Goal: Information Seeking & Learning: Learn about a topic

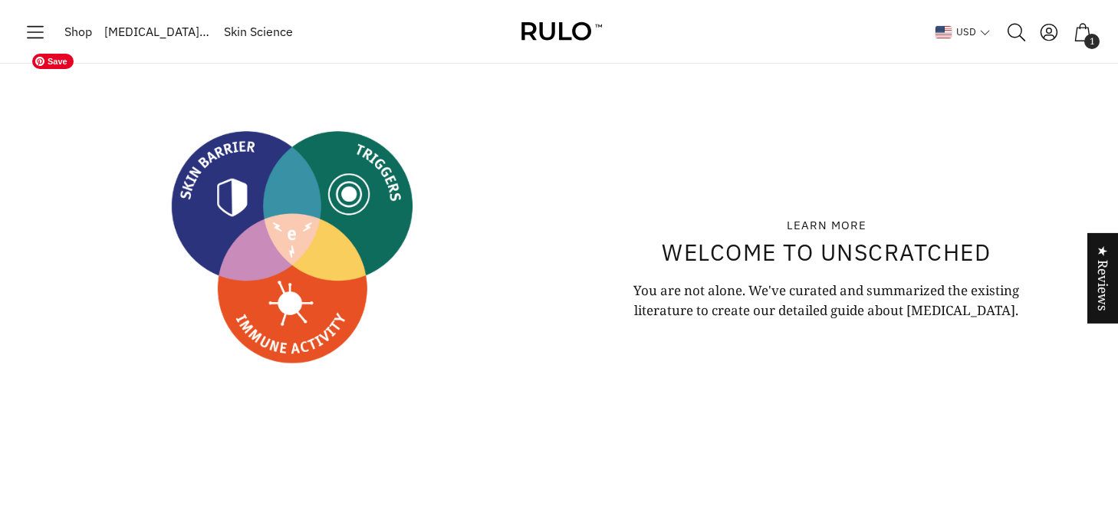
scroll to position [33, 0]
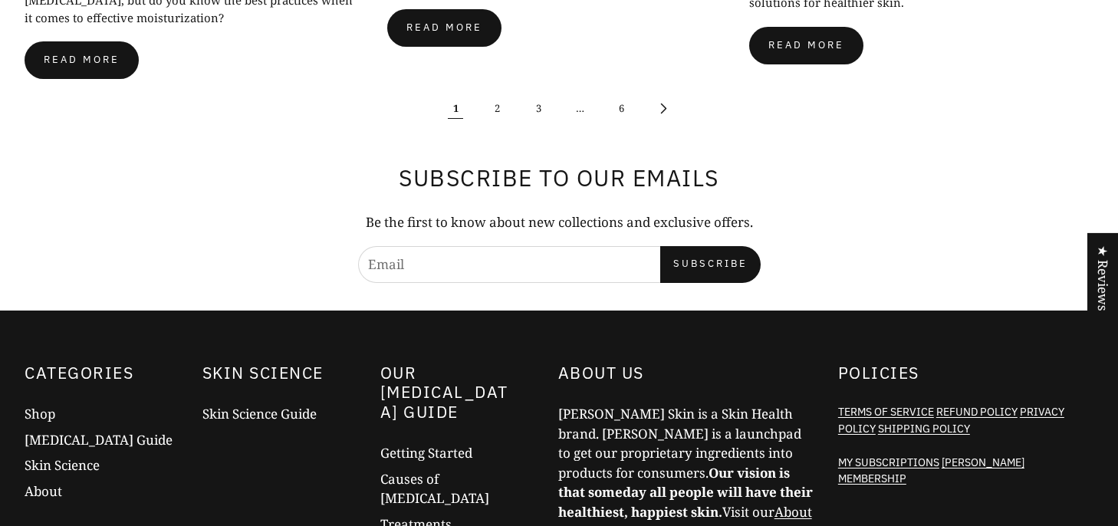
scroll to position [1097, 0]
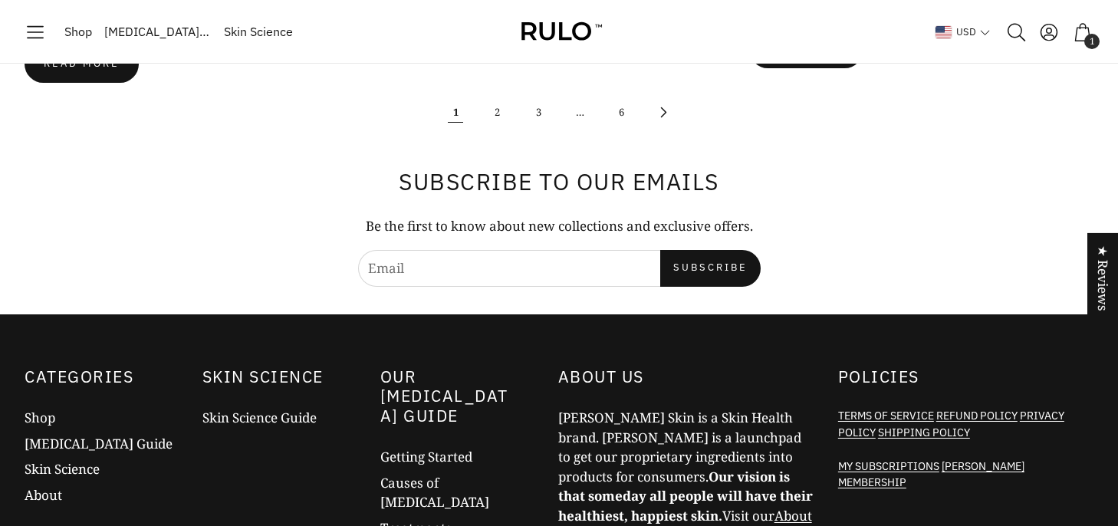
click at [247, 409] on span "Skin Science Guide" at bounding box center [260, 418] width 114 height 18
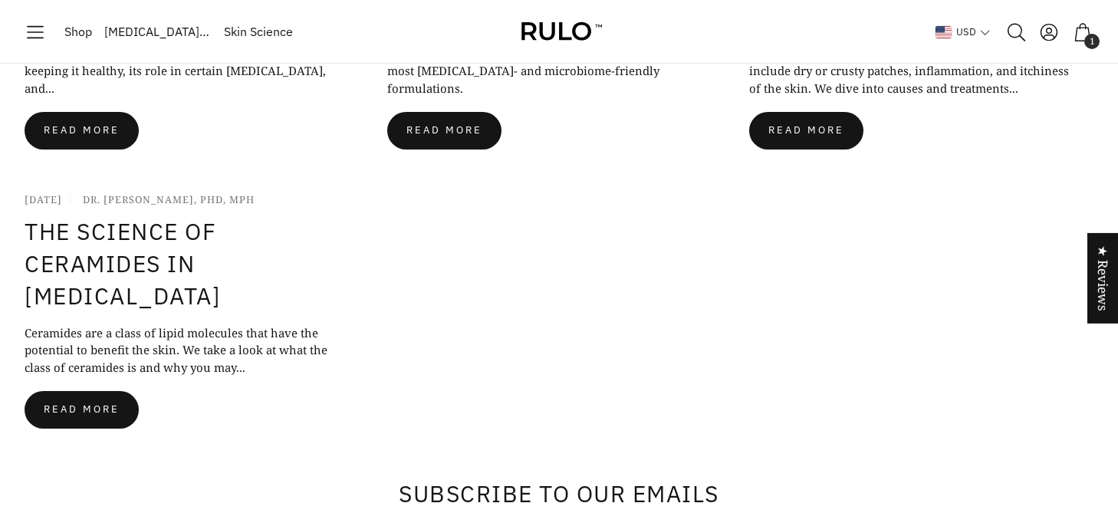
scroll to position [637, 0]
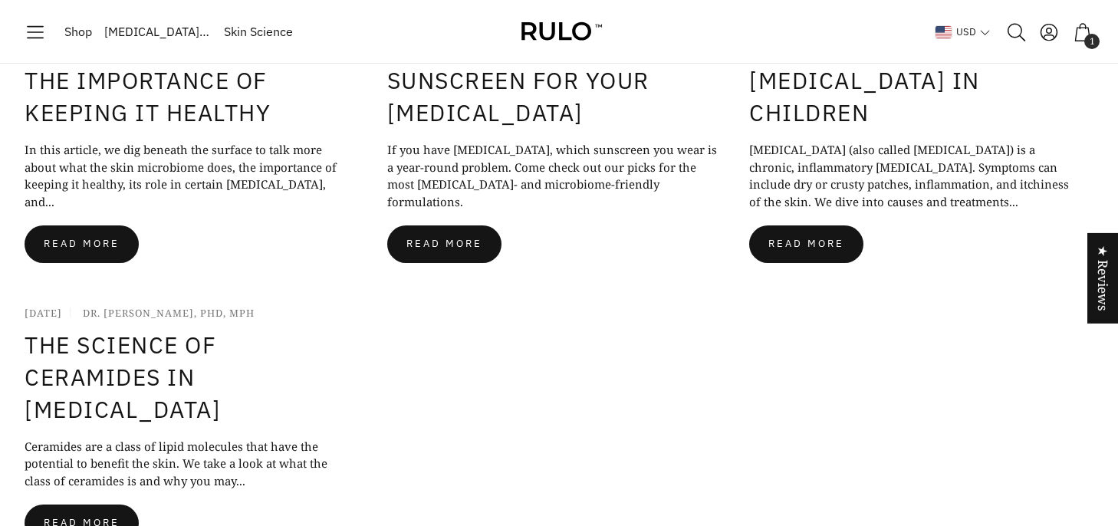
click at [81, 239] on span "Read more" at bounding box center [82, 245] width 76 height 12
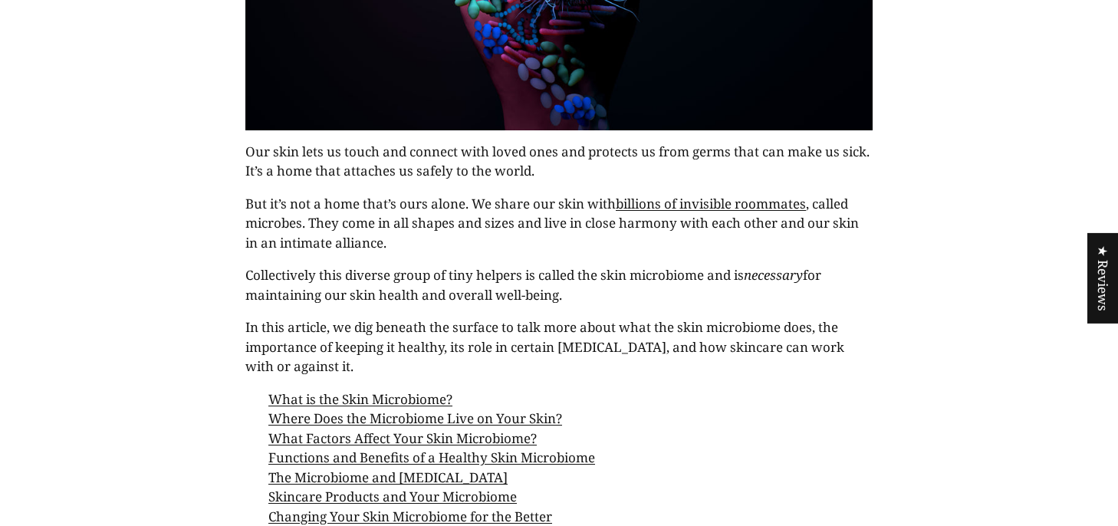
scroll to position [826, 0]
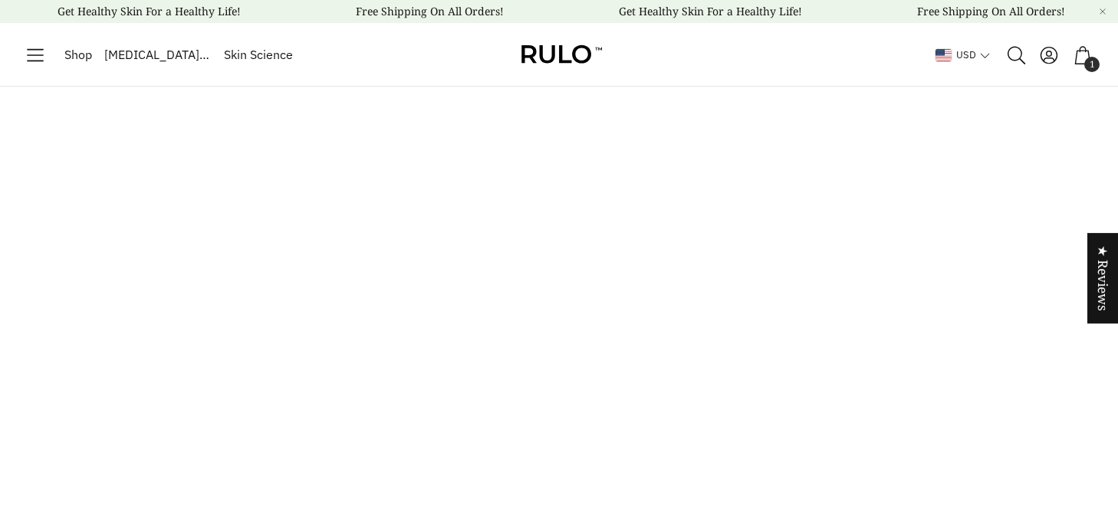
scroll to position [637, 0]
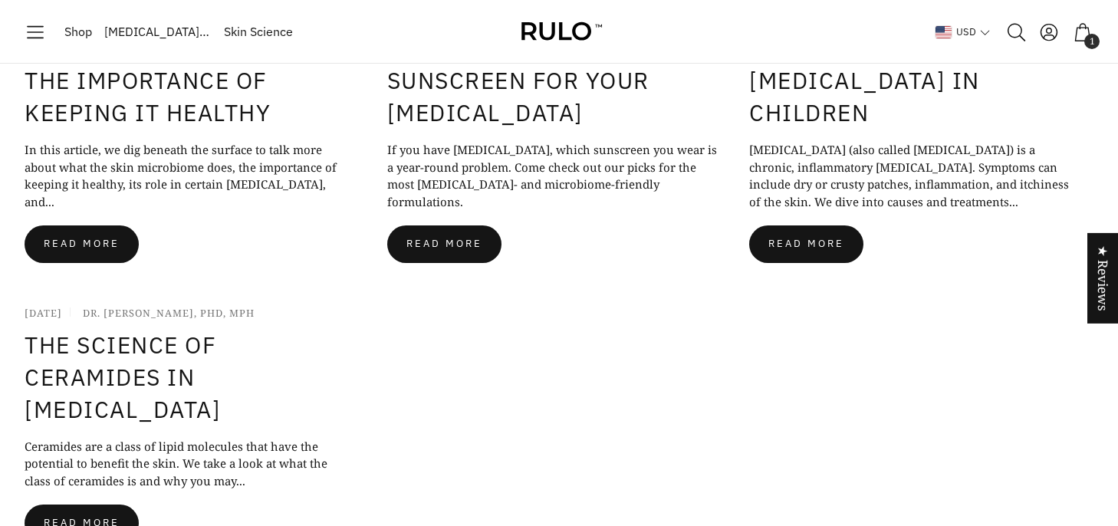
click at [420, 235] on button "Read more" at bounding box center [444, 245] width 114 height 38
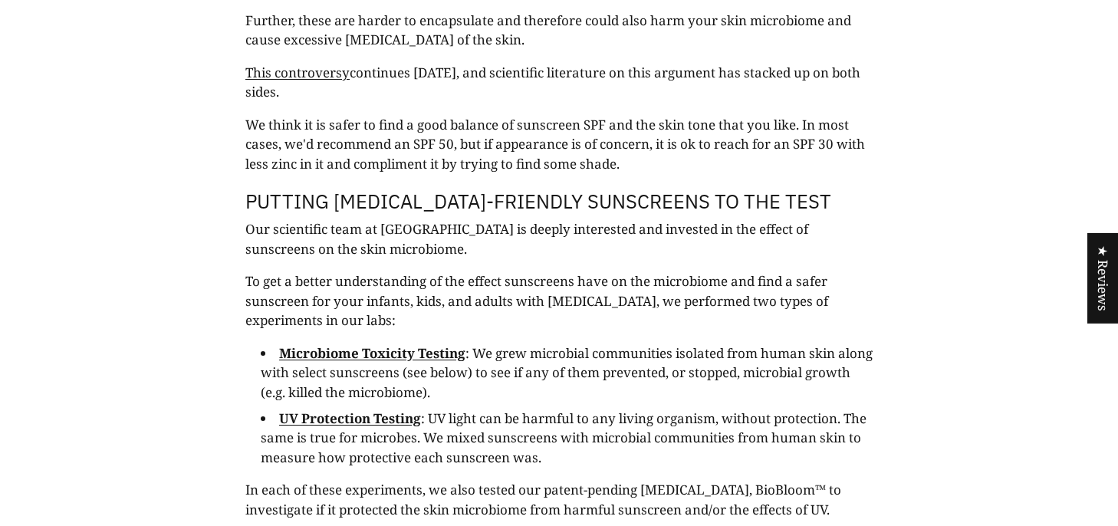
scroll to position [3061, 0]
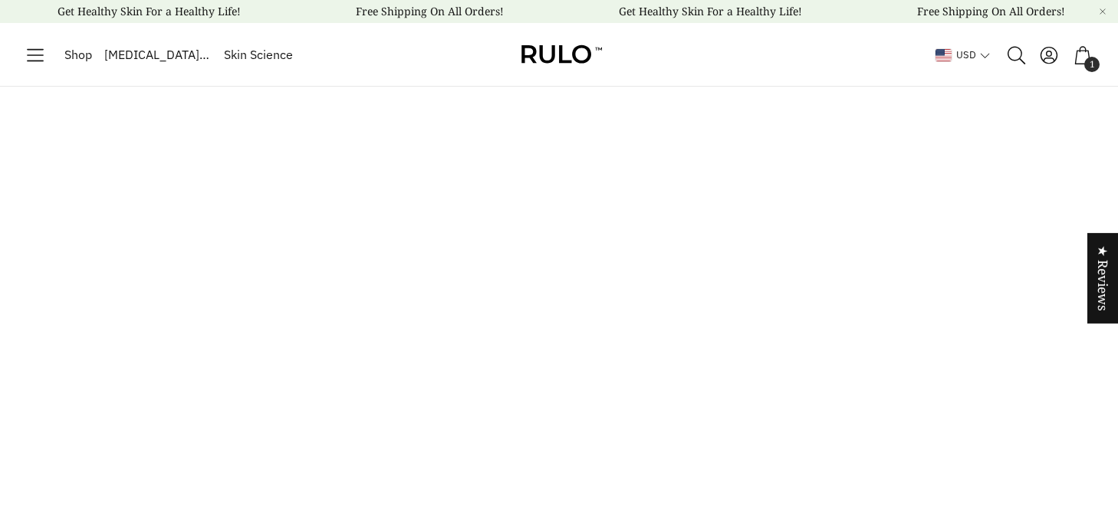
scroll to position [637, 0]
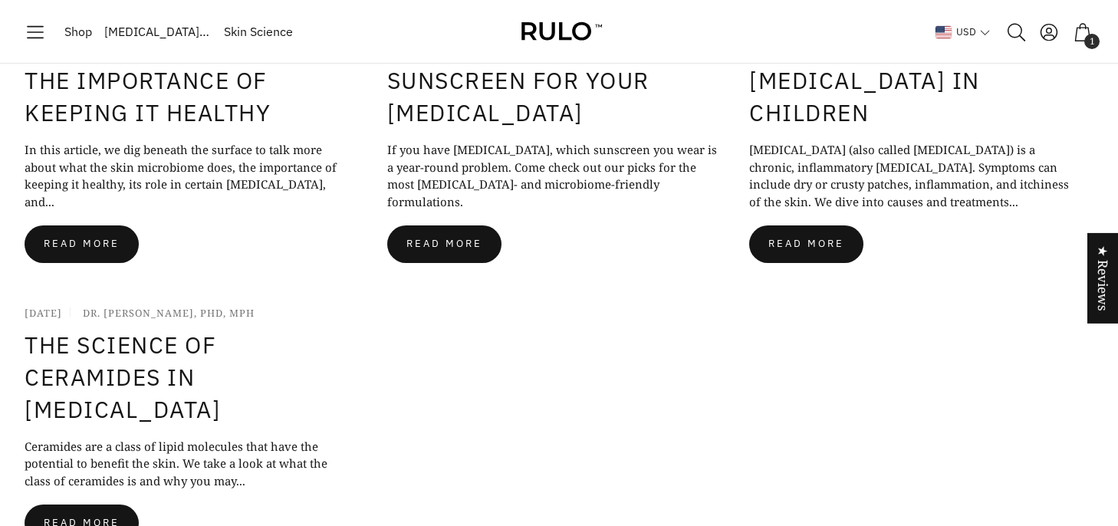
click at [789, 239] on span "Read more" at bounding box center [807, 245] width 76 height 12
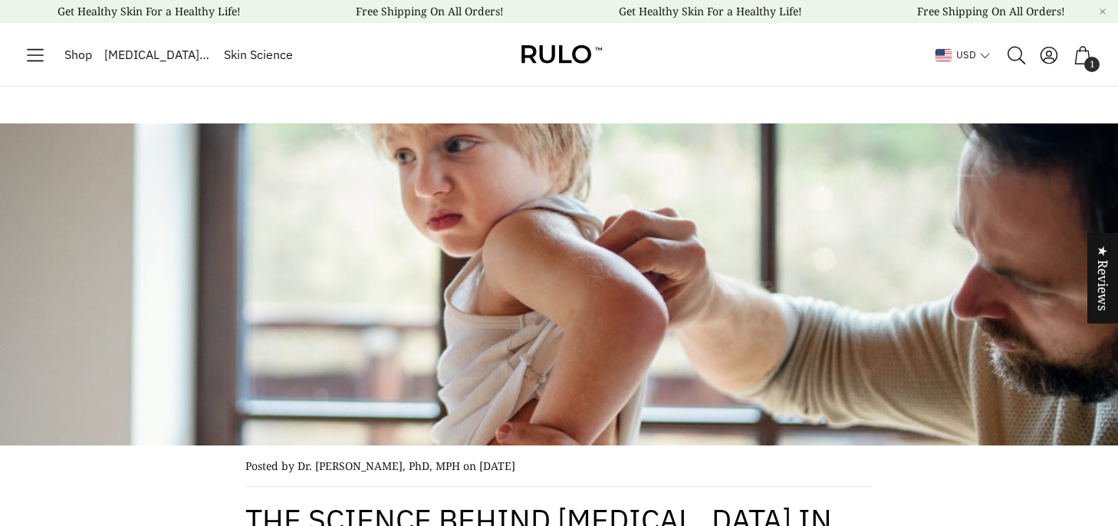
click at [138, 54] on span "[MEDICAL_DATA] Guide" at bounding box center [157, 55] width 107 height 20
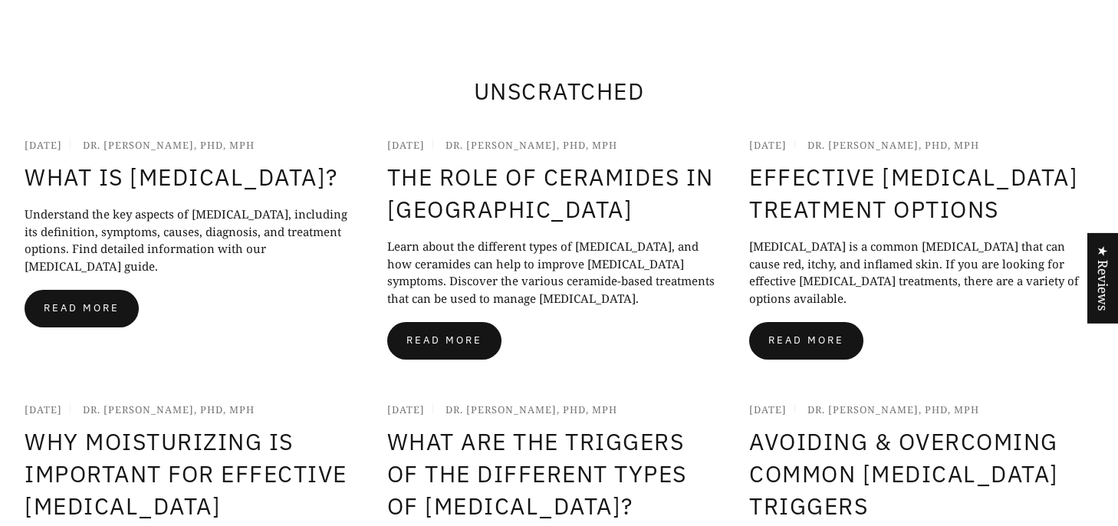
scroll to position [609, 0]
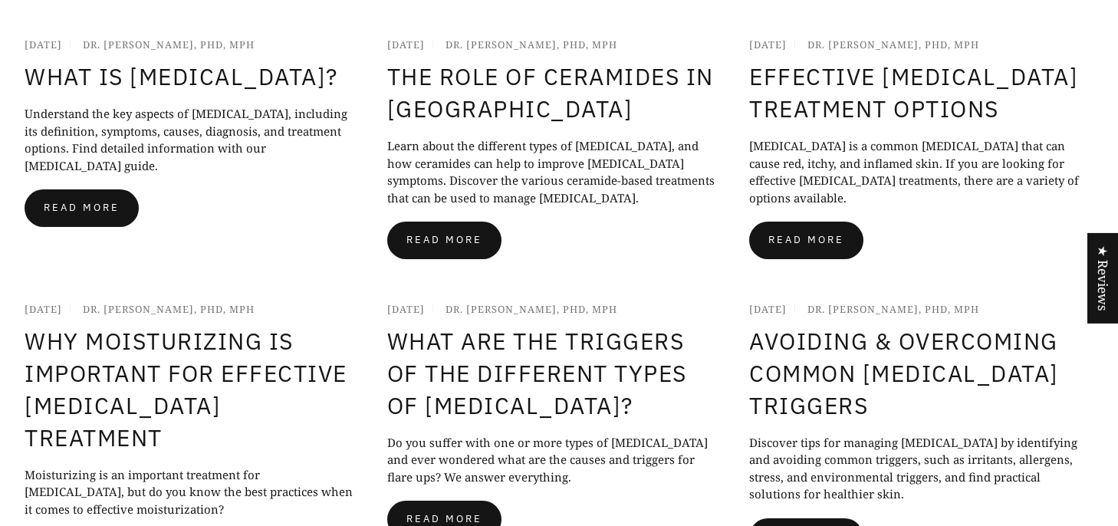
click at [478, 248] on button "Read more" at bounding box center [444, 241] width 114 height 38
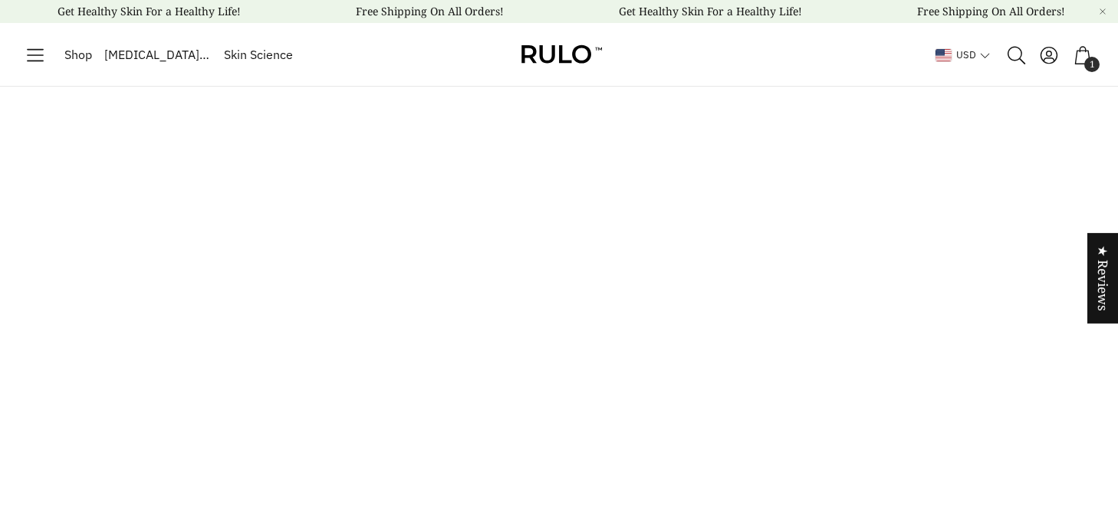
scroll to position [609, 0]
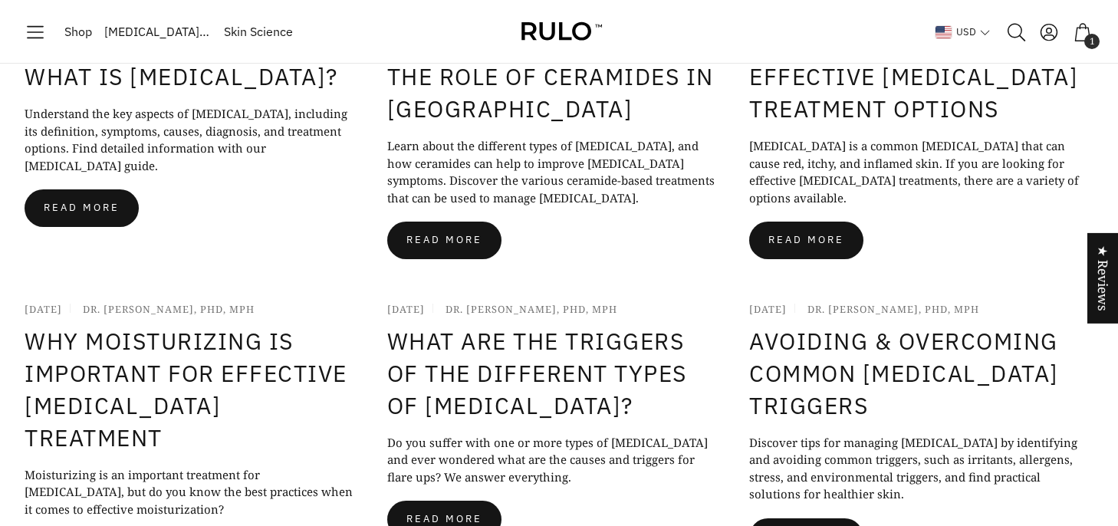
click at [110, 189] on button "Read more" at bounding box center [82, 208] width 114 height 38
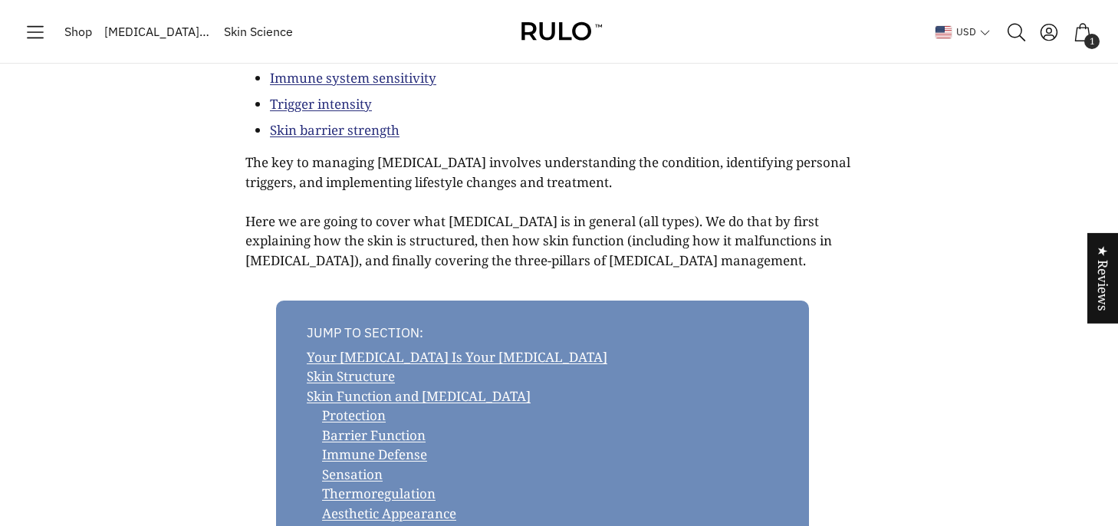
scroll to position [471, 0]
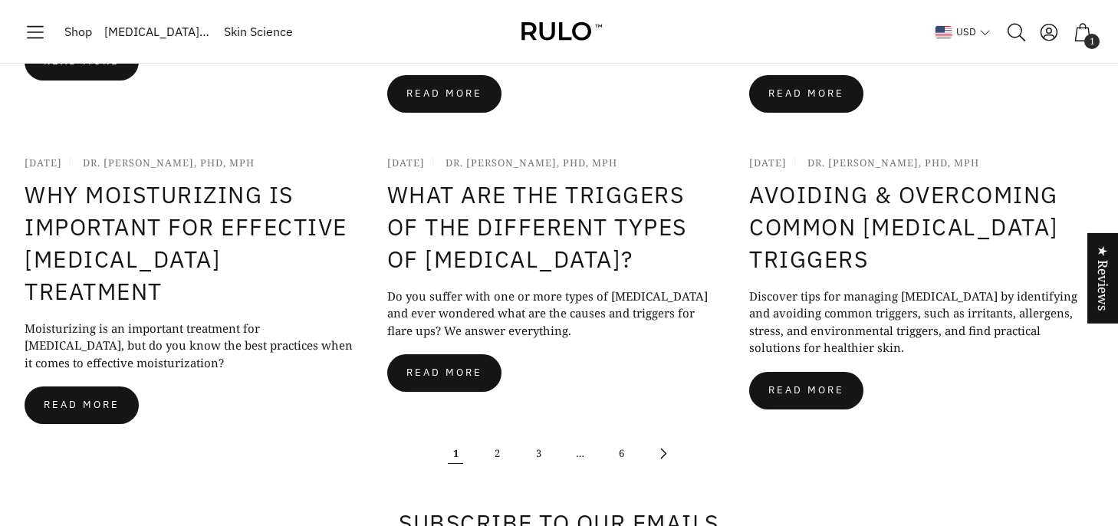
scroll to position [746, 0]
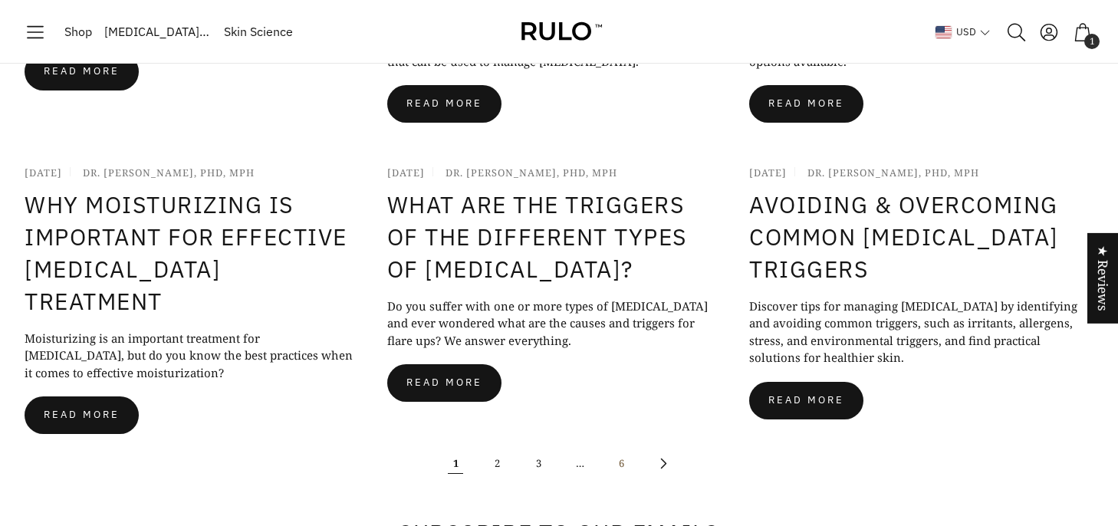
click at [623, 446] on link "6" at bounding box center [621, 463] width 34 height 34
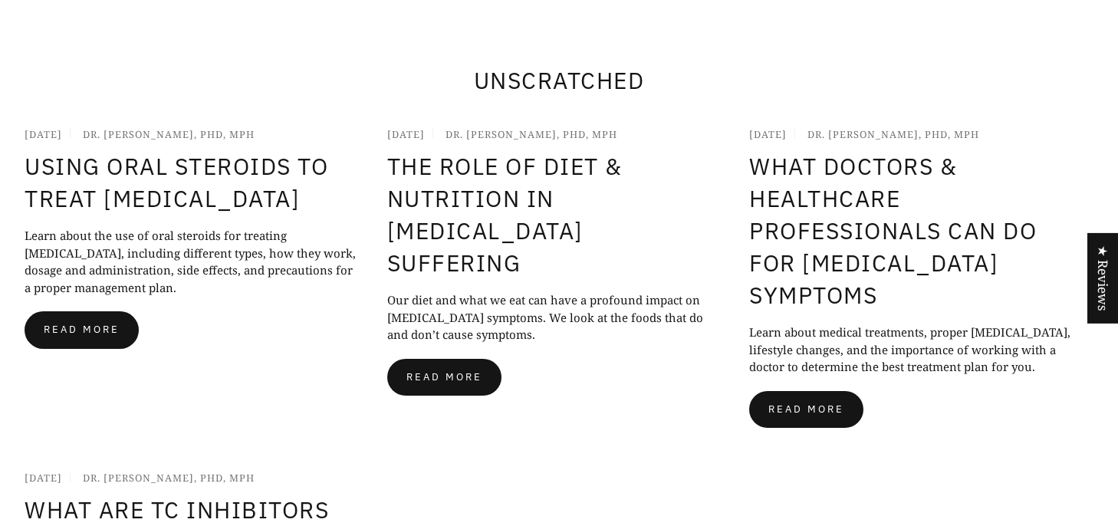
scroll to position [522, 0]
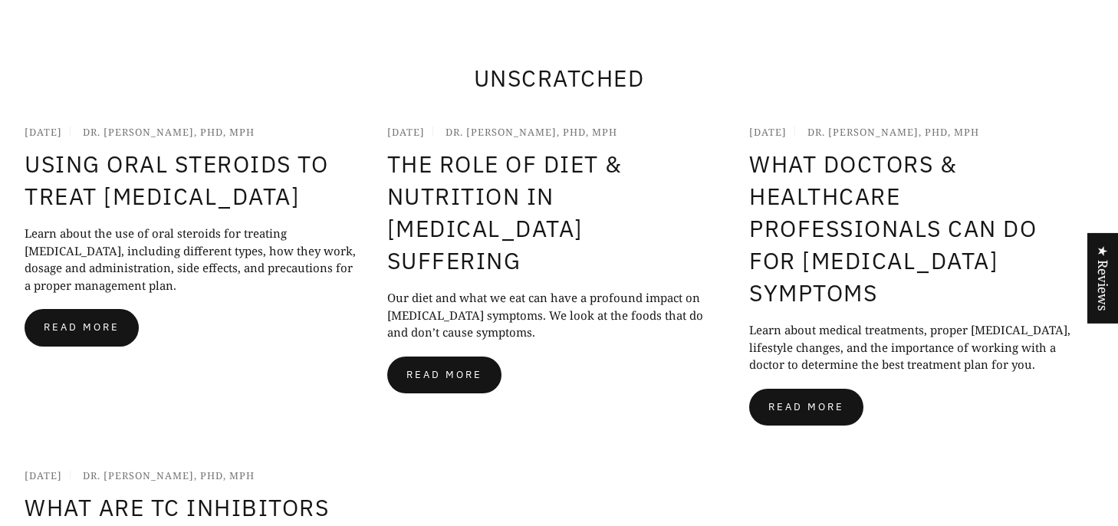
click at [483, 357] on button "Read more" at bounding box center [444, 376] width 114 height 38
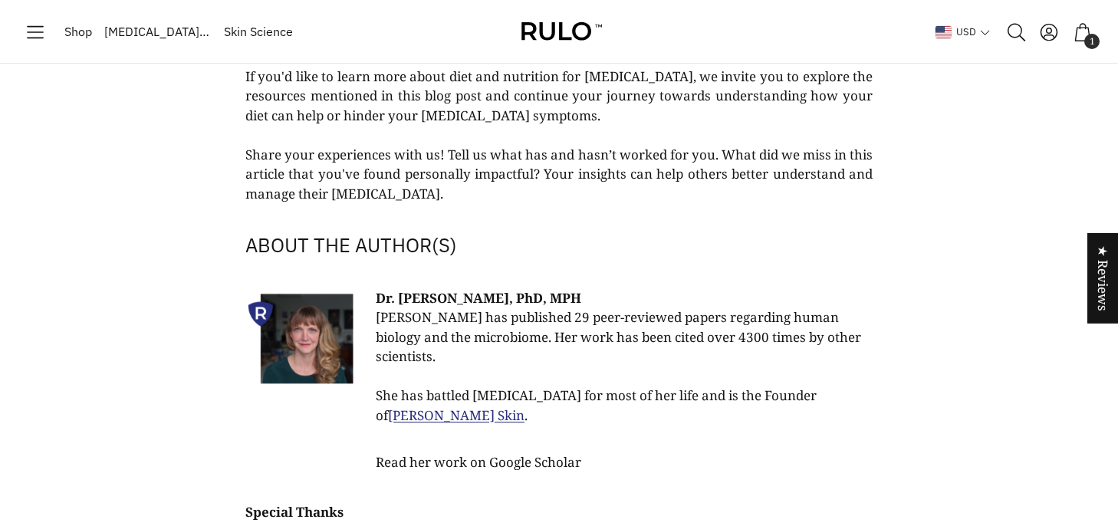
scroll to position [6677, 0]
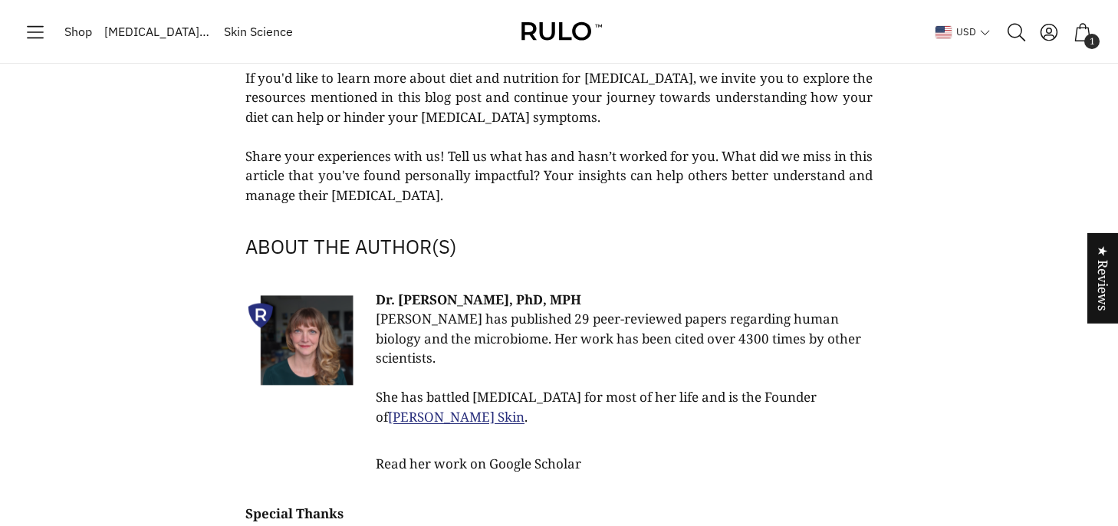
click at [625, 525] on link "Itchhikers Guide" at bounding box center [609, 534] width 102 height 18
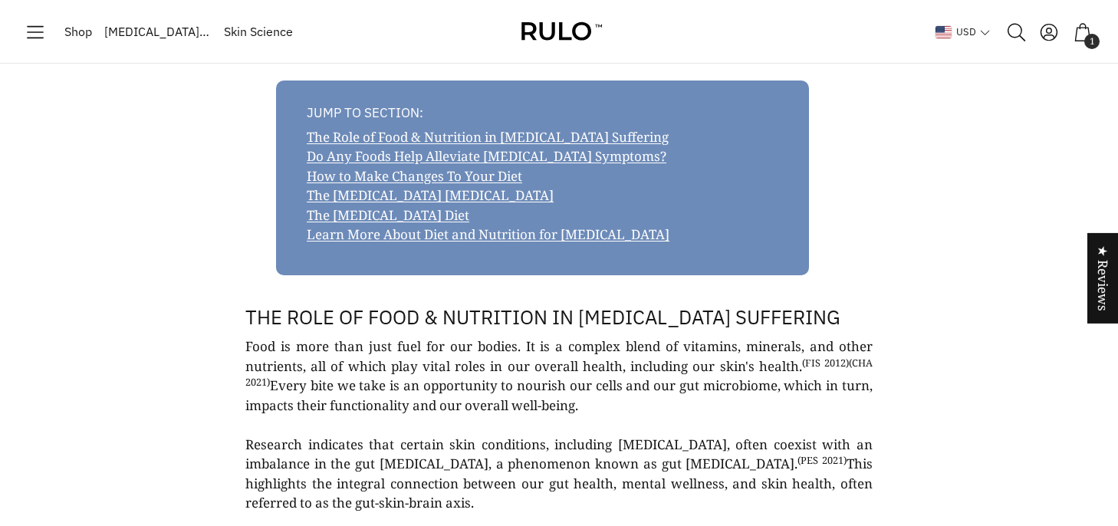
scroll to position [0, 0]
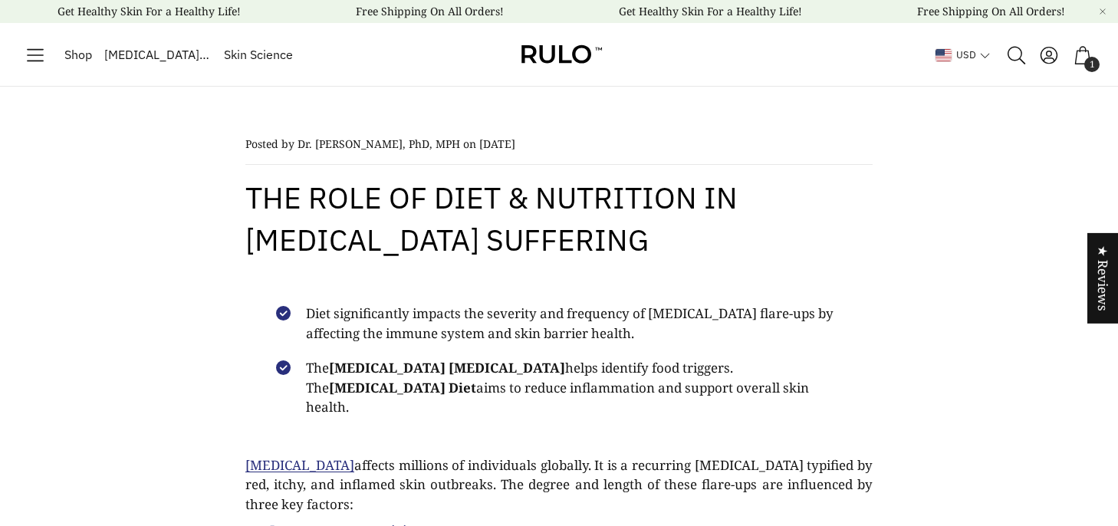
click at [237, 61] on span "Skin Science" at bounding box center [258, 55] width 69 height 20
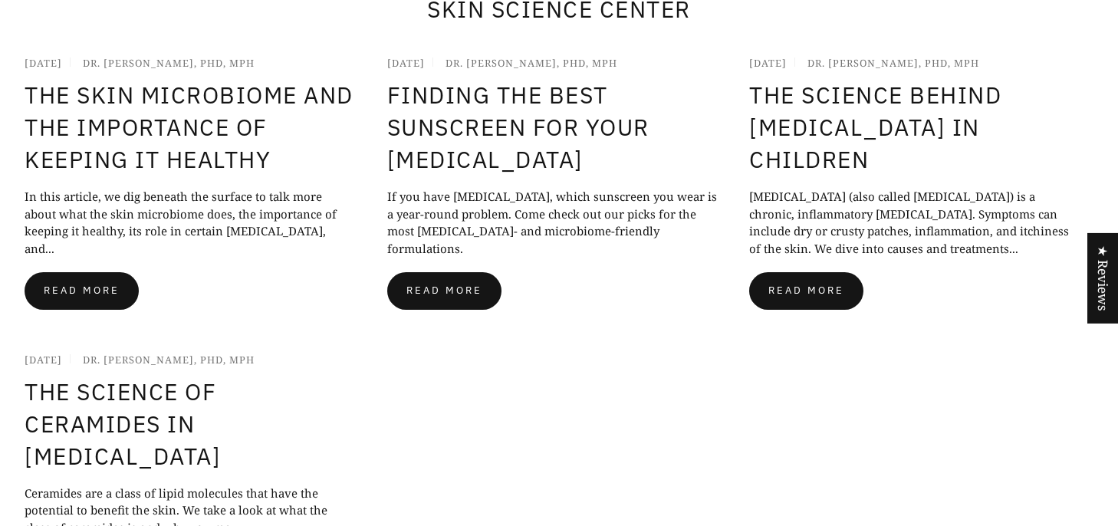
scroll to position [600, 0]
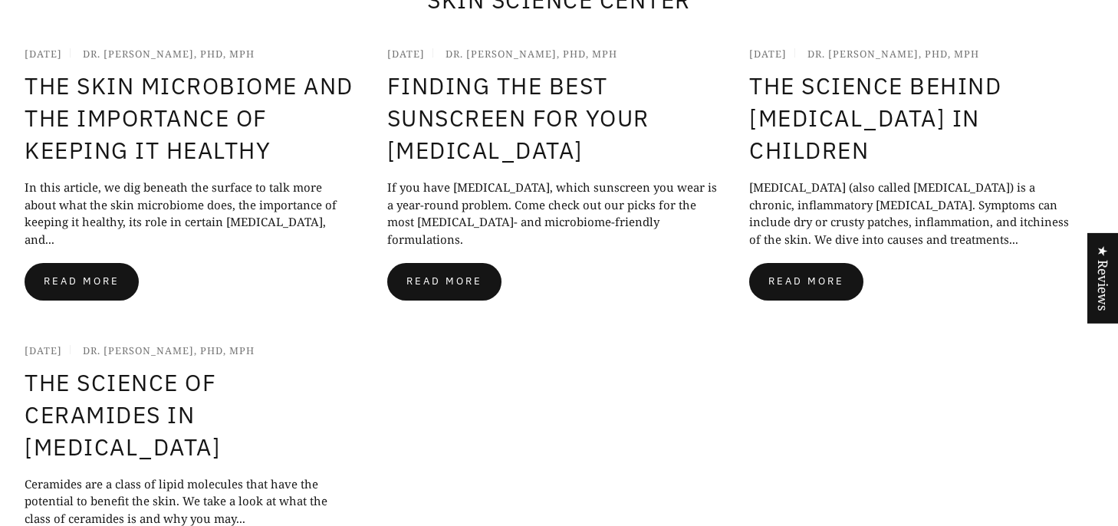
click at [457, 280] on button "Read more" at bounding box center [444, 282] width 114 height 38
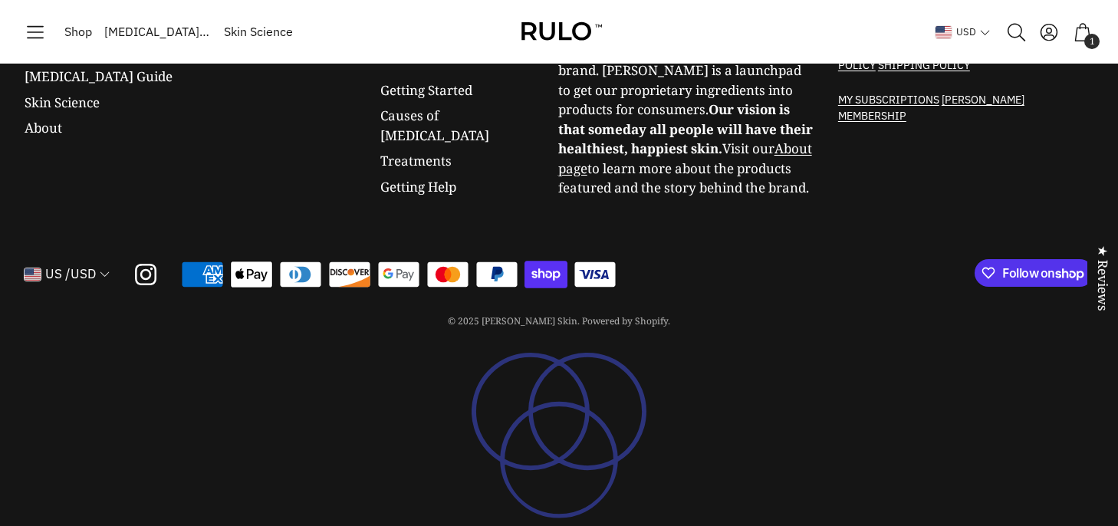
scroll to position [14408, 0]
copy p "Rulo Skin is a Skin Health brand. Rulo is a launchpad to get our proprietary in…"
drag, startPoint x: 561, startPoint y: 122, endPoint x: 739, endPoint y: 252, distance: 220.8
click at [746, 198] on p "Rulo Skin is a Skin Health brand. Rulo is a launchpad to get our proprietary in…" at bounding box center [685, 119] width 255 height 156
click at [714, 198] on p "Rulo Skin is a Skin Health brand. Rulo is a launchpad to get our proprietary in…" at bounding box center [685, 119] width 255 height 156
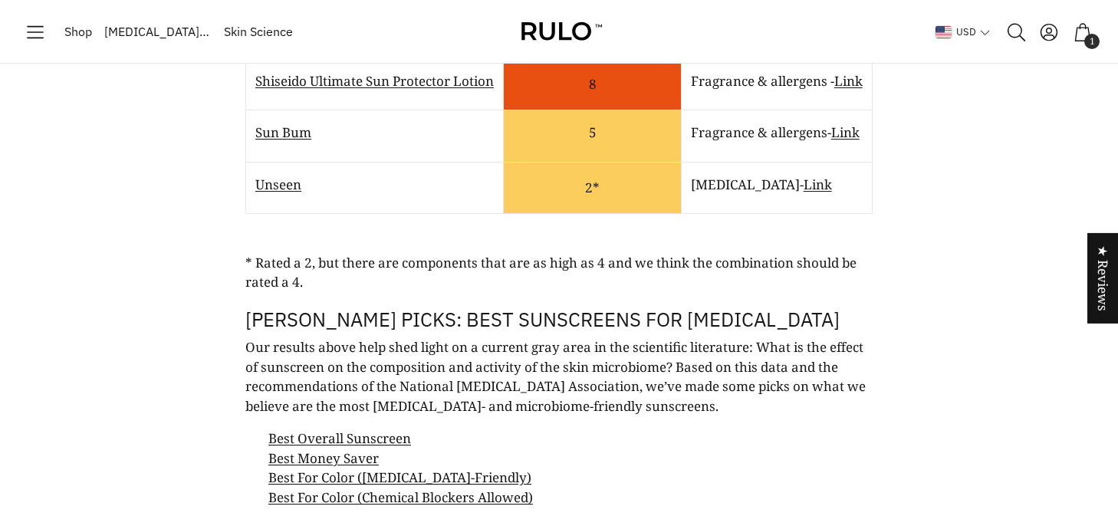
scroll to position [9665, 0]
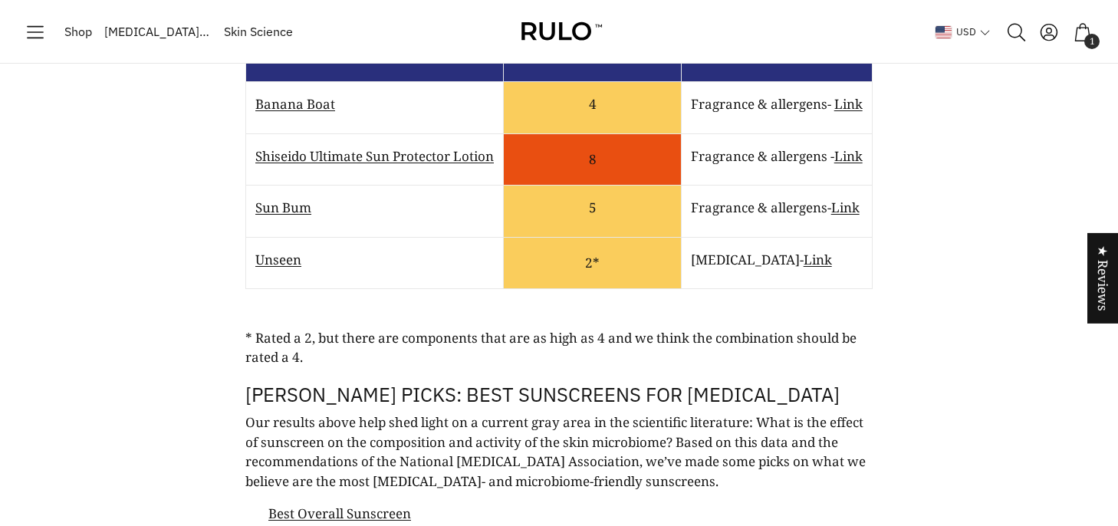
click at [73, 34] on span "Shop" at bounding box center [78, 32] width 28 height 20
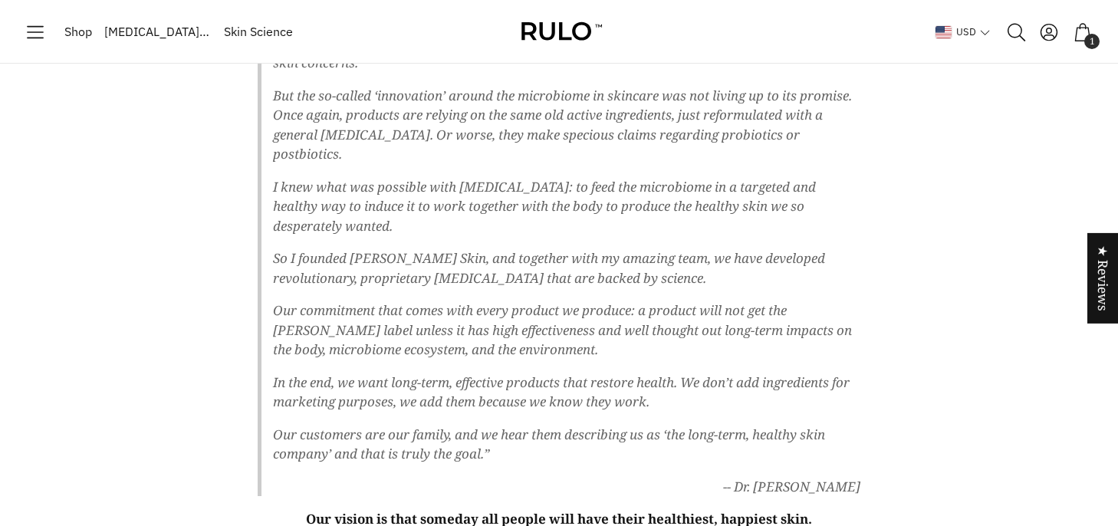
scroll to position [608, 0]
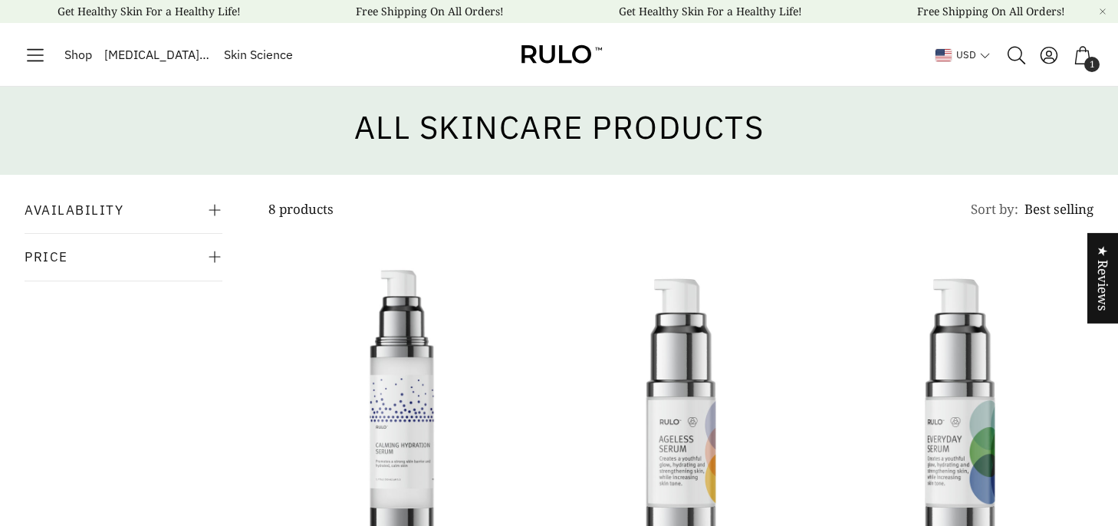
click at [42, 57] on icon "Toggle menu" at bounding box center [35, 54] width 21 height 21
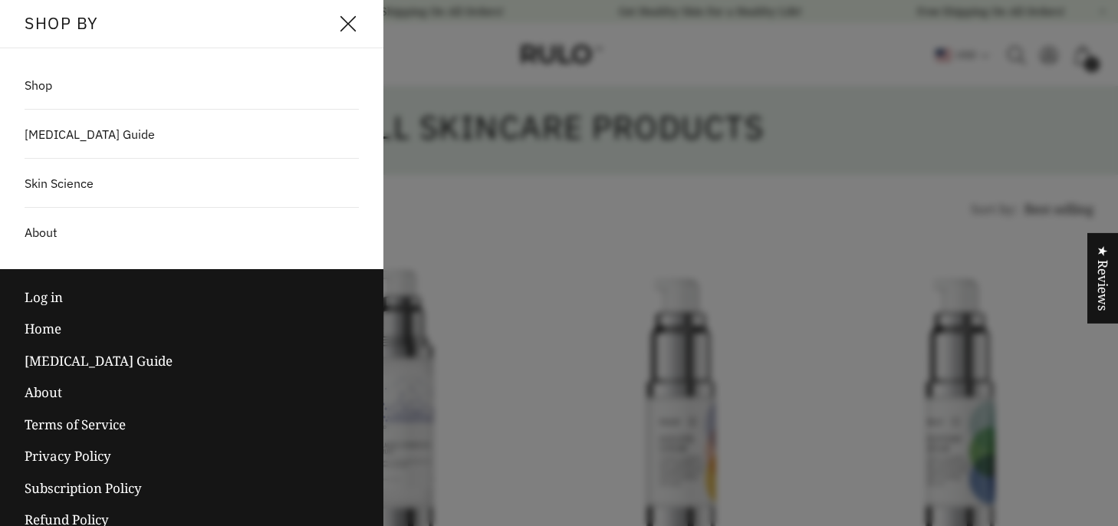
click at [51, 88] on span "Shop" at bounding box center [39, 85] width 28 height 18
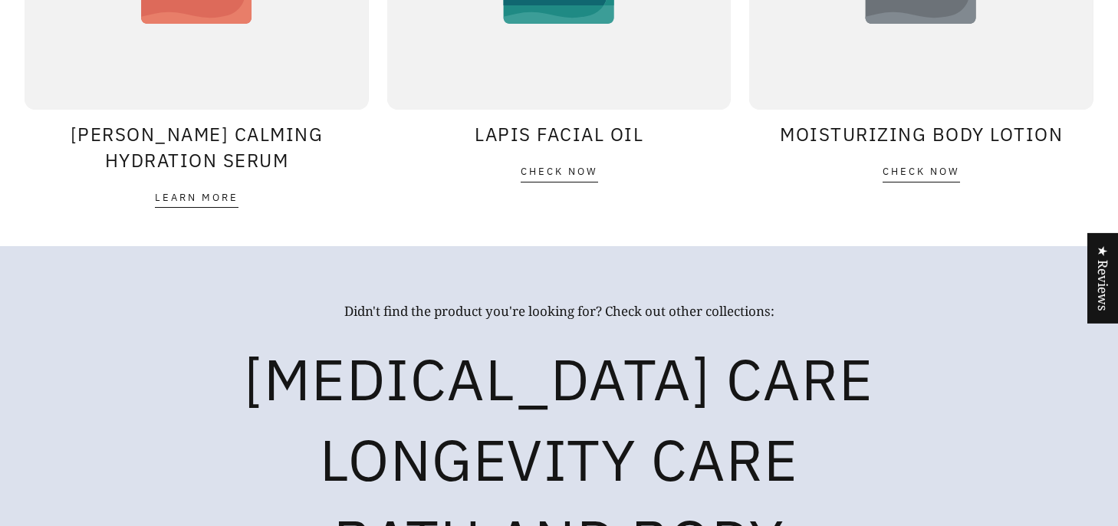
scroll to position [2073, 0]
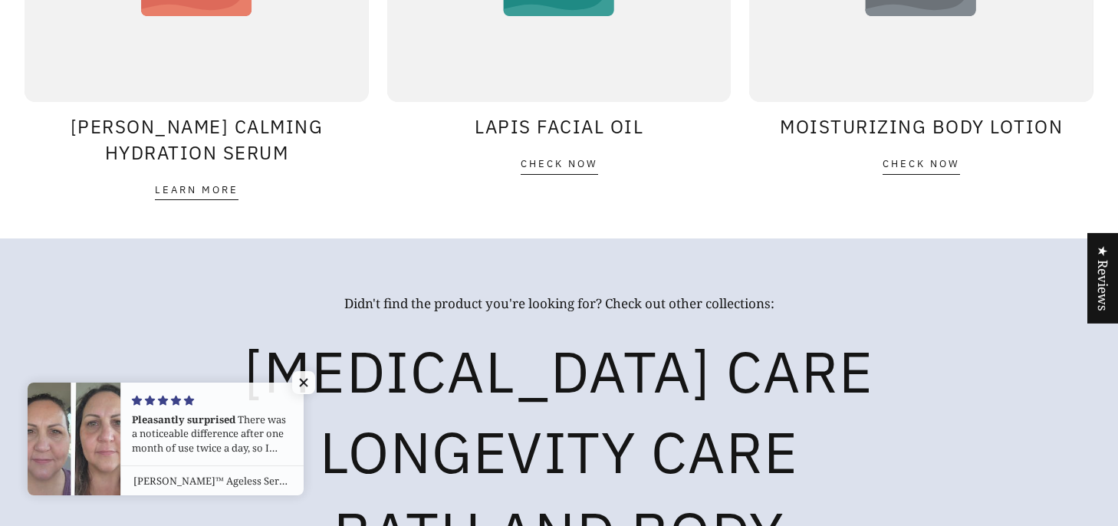
click at [206, 189] on span "Learn more" at bounding box center [197, 190] width 84 height 15
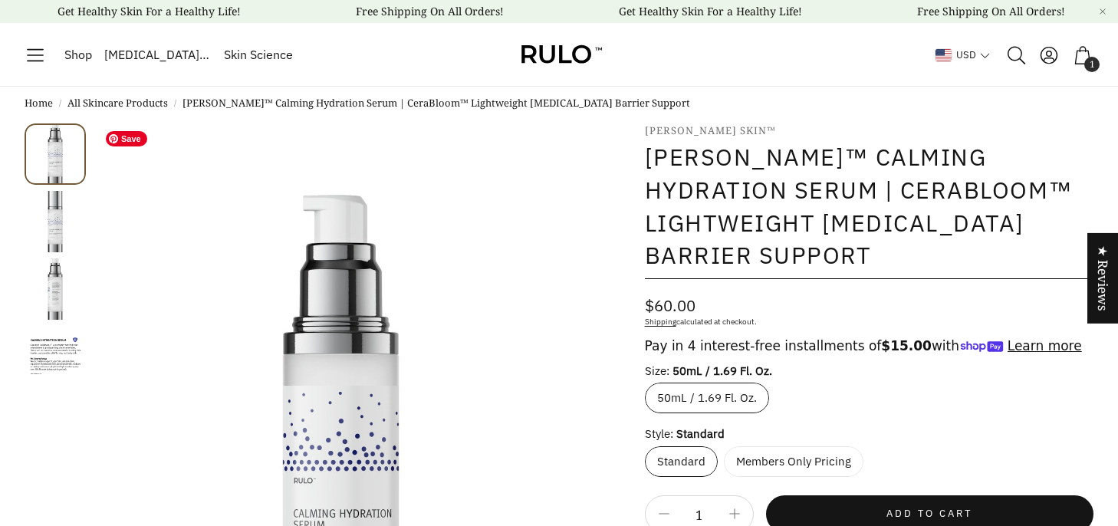
select select "most-helpful"
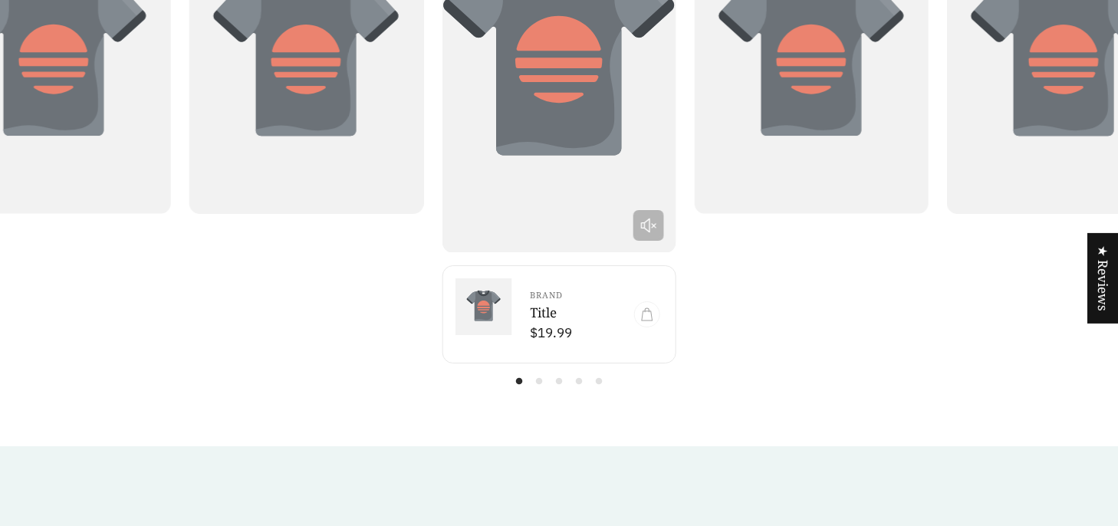
scroll to position [2989, 0]
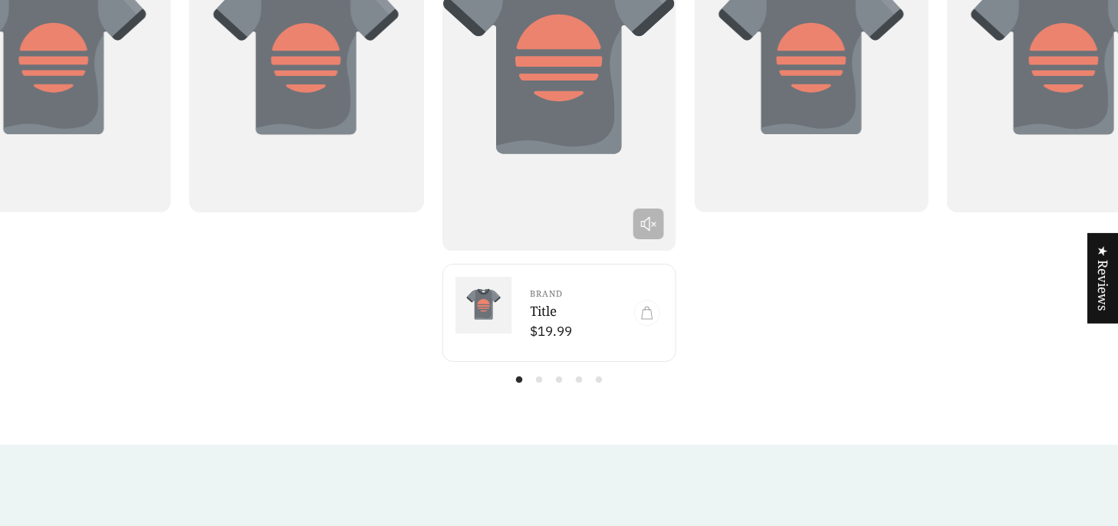
click at [540, 377] on circle at bounding box center [538, 379] width 5 height 5
click at [563, 372] on icon at bounding box center [559, 379] width 15 height 15
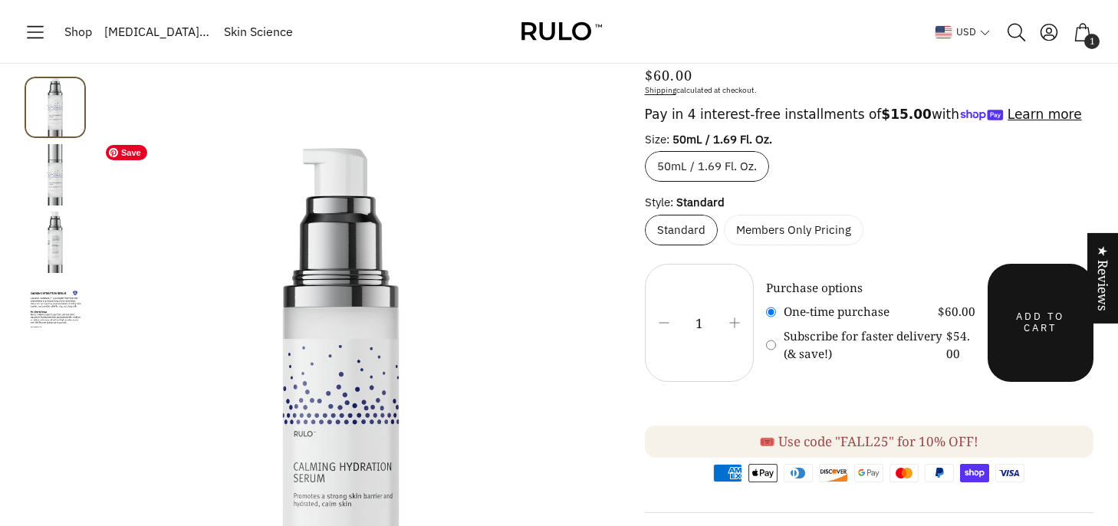
scroll to position [0, 0]
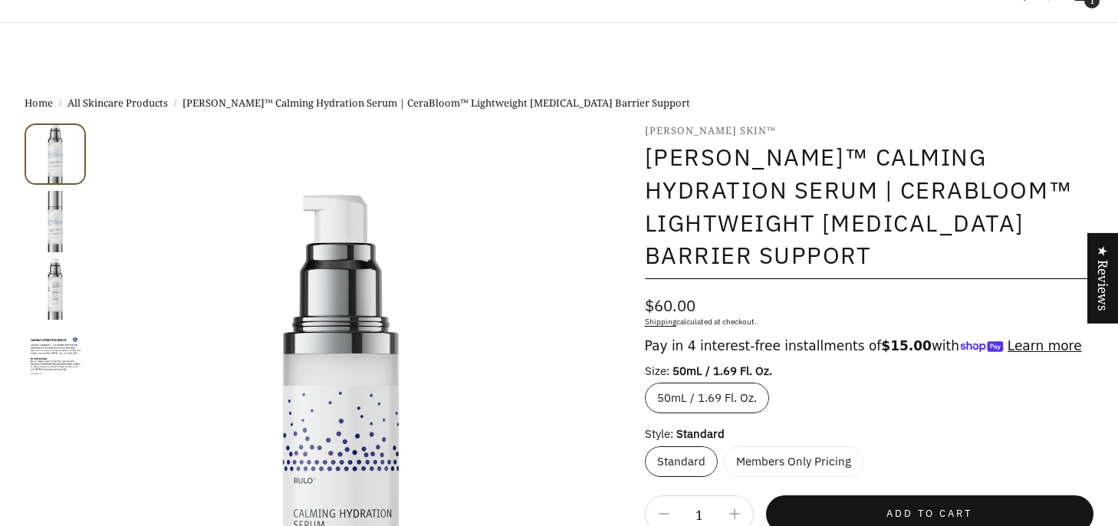
select select "most-helpful"
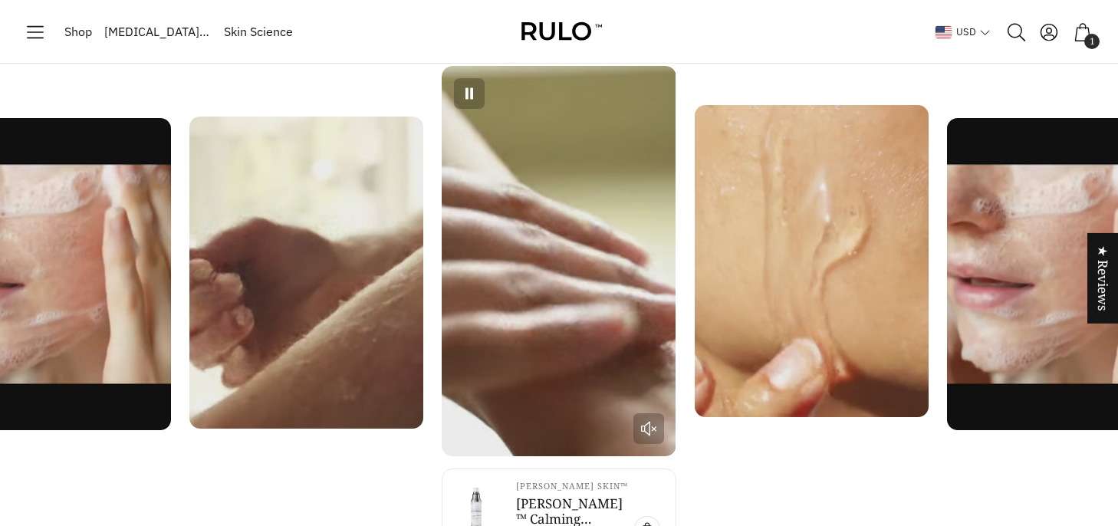
scroll to position [2750, 0]
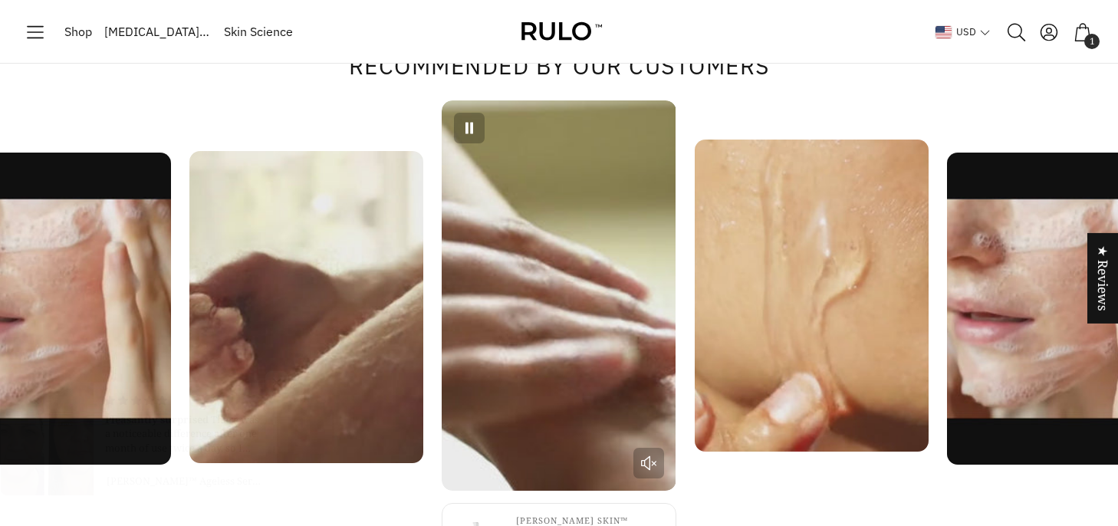
click at [0, 0] on icon "Next slide" at bounding box center [0, 0] width 0 height 0
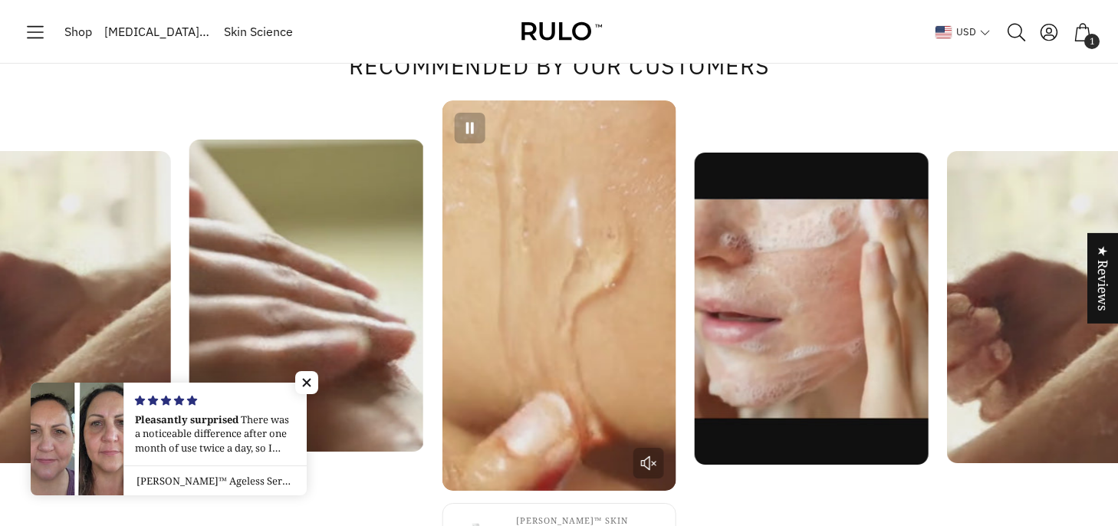
click at [0, 0] on icon "Next slide" at bounding box center [0, 0] width 0 height 0
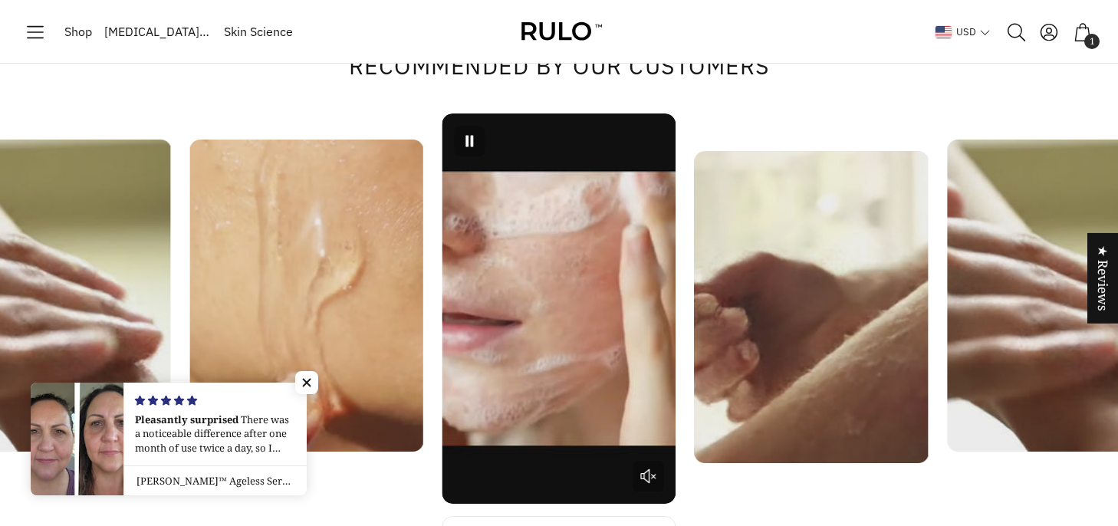
click at [0, 0] on icon "Next slide" at bounding box center [0, 0] width 0 height 0
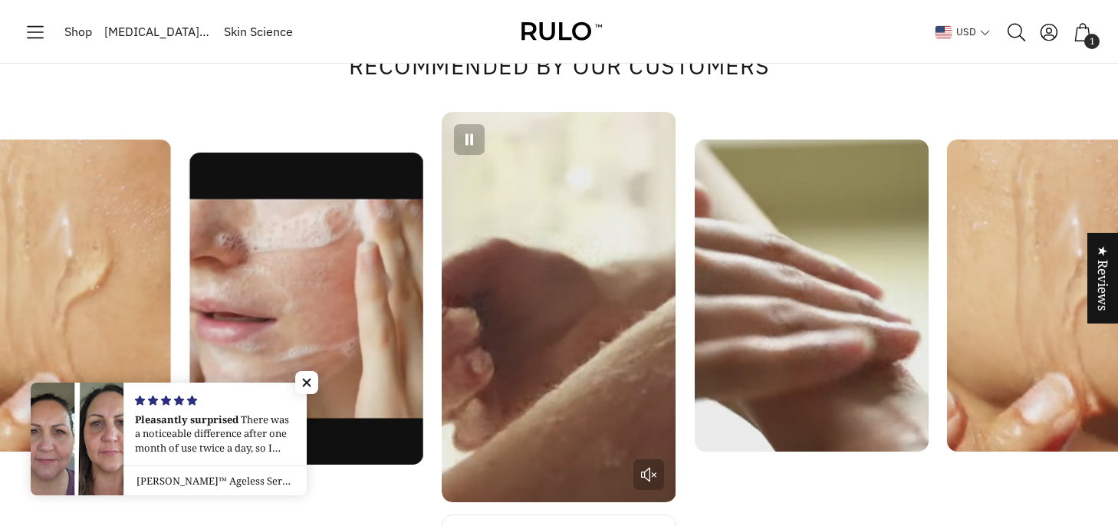
click at [0, 0] on icon "Next slide" at bounding box center [0, 0] width 0 height 0
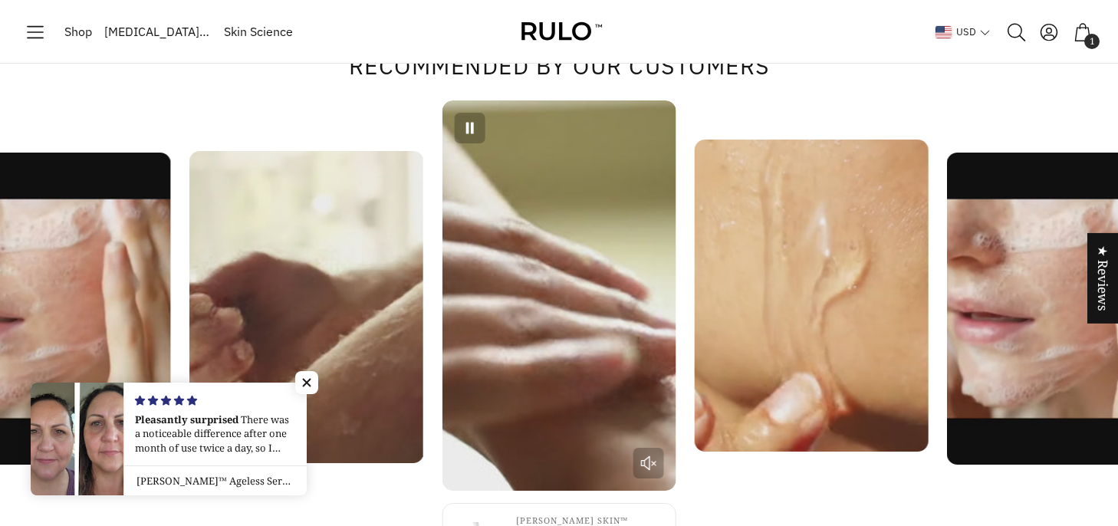
click at [0, 0] on icon "Next slide" at bounding box center [0, 0] width 0 height 0
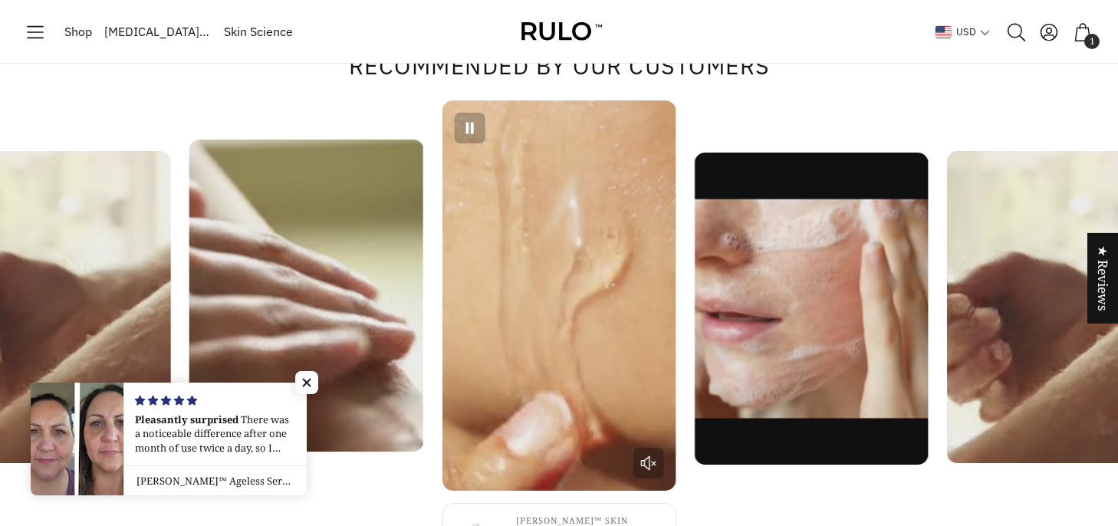
click at [0, 0] on icon "Next slide" at bounding box center [0, 0] width 0 height 0
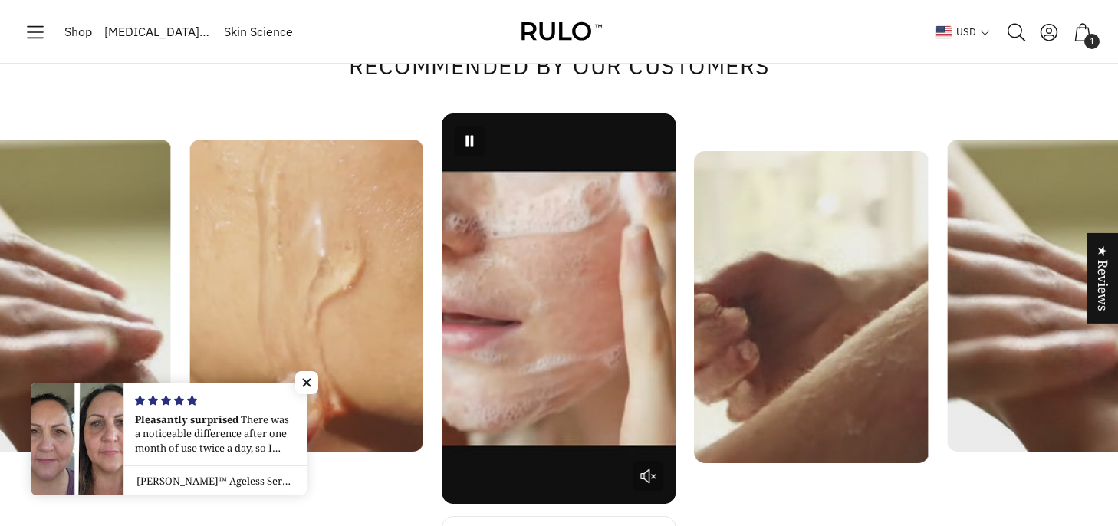
click at [0, 0] on icon "Next slide" at bounding box center [0, 0] width 0 height 0
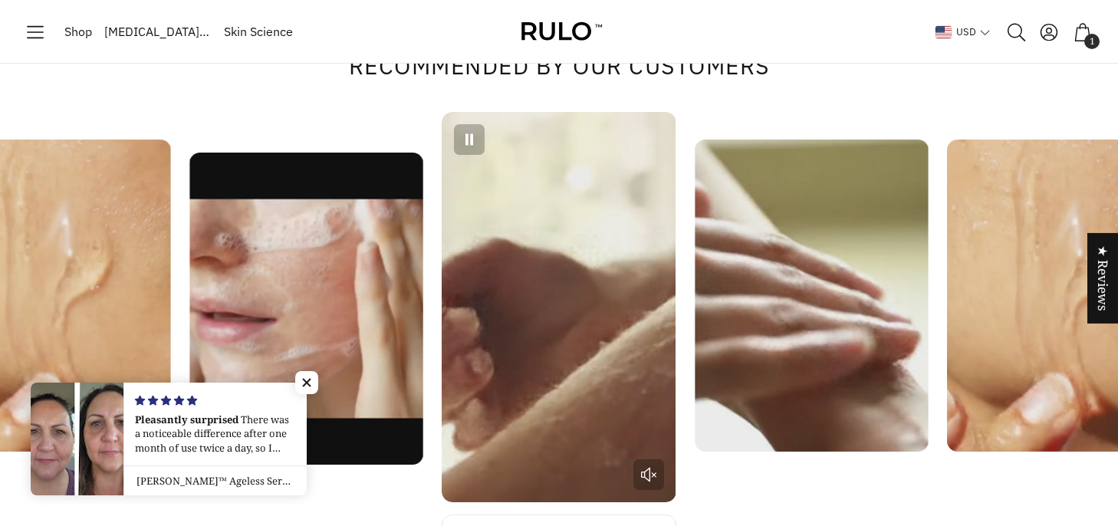
click at [0, 0] on icon "Next slide" at bounding box center [0, 0] width 0 height 0
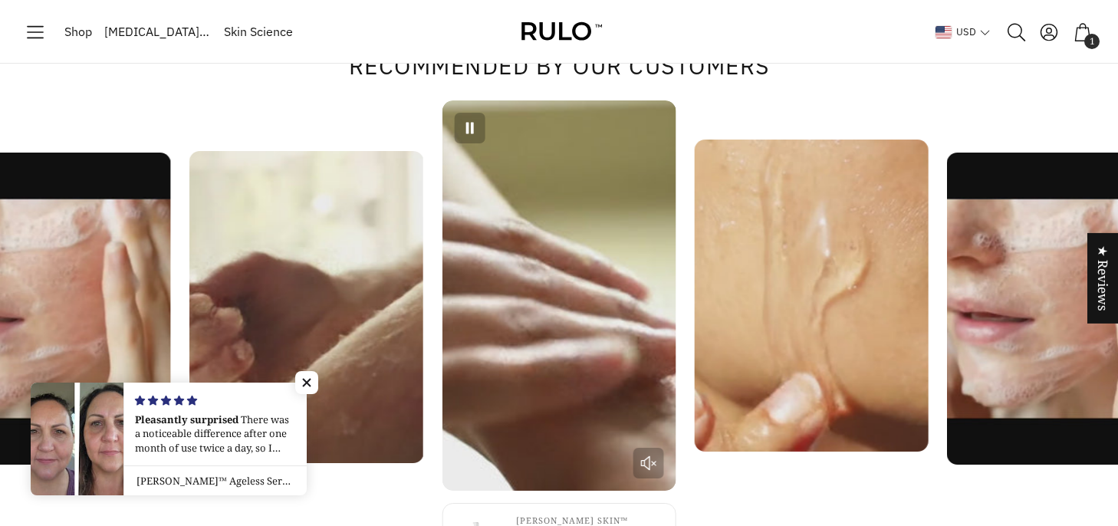
click at [0, 0] on icon "Next slide" at bounding box center [0, 0] width 0 height 0
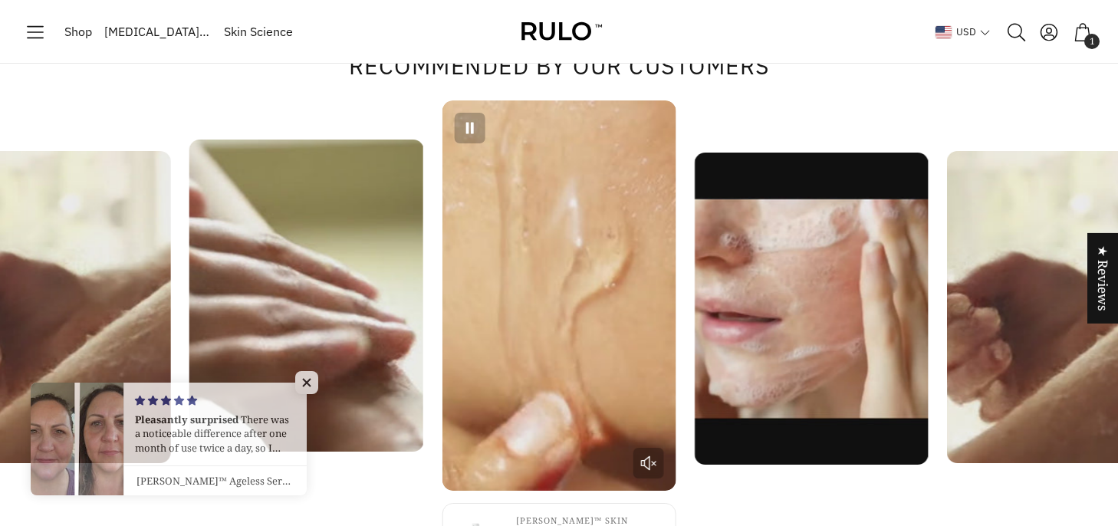
click at [0, 0] on icon "Next slide" at bounding box center [0, 0] width 0 height 0
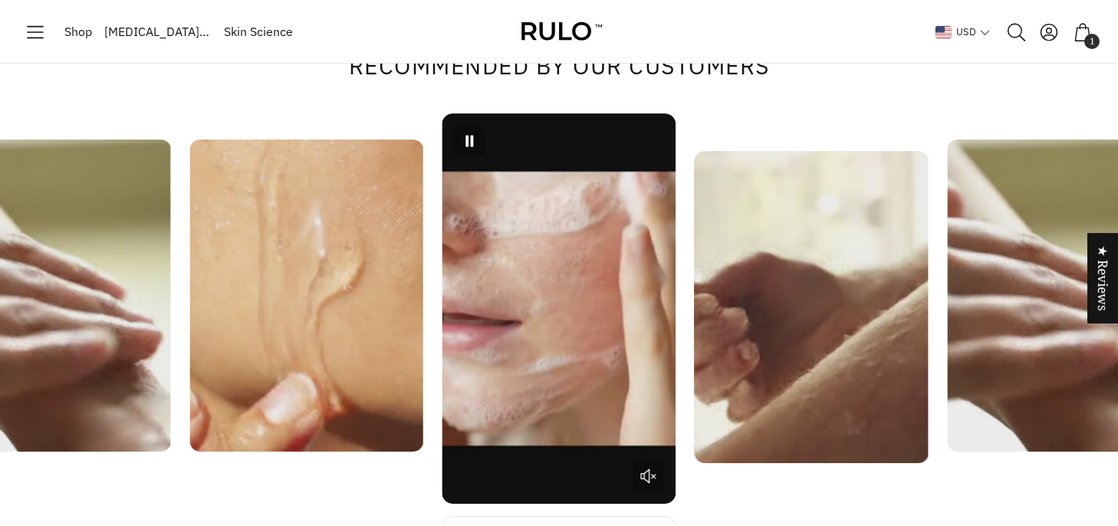
click at [0, 0] on icon "Next slide" at bounding box center [0, 0] width 0 height 0
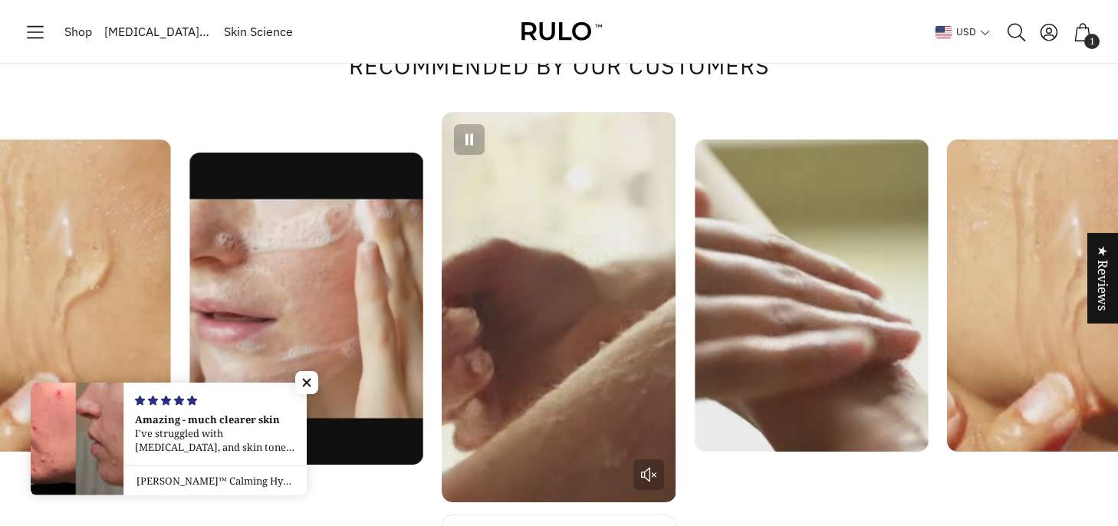
click at [0, 0] on icon "Next slide" at bounding box center [0, 0] width 0 height 0
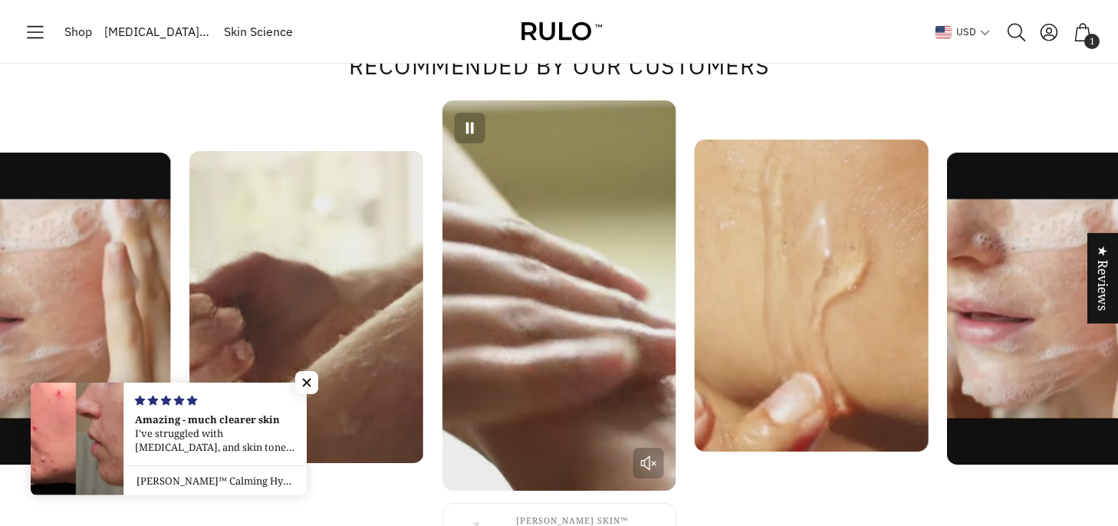
click at [0, 0] on icon "Next slide" at bounding box center [0, 0] width 0 height 0
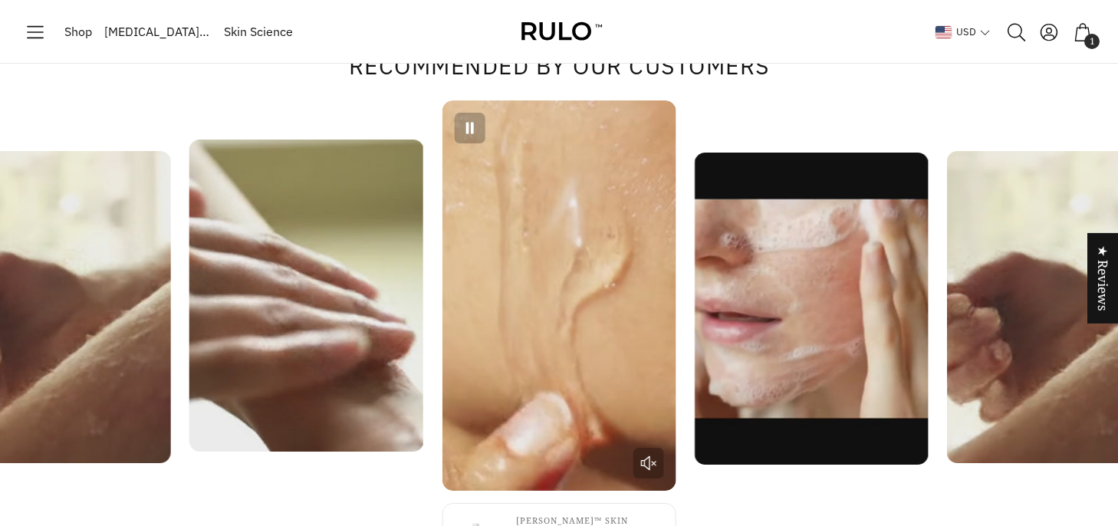
click at [0, 0] on icon "Next slide" at bounding box center [0, 0] width 0 height 0
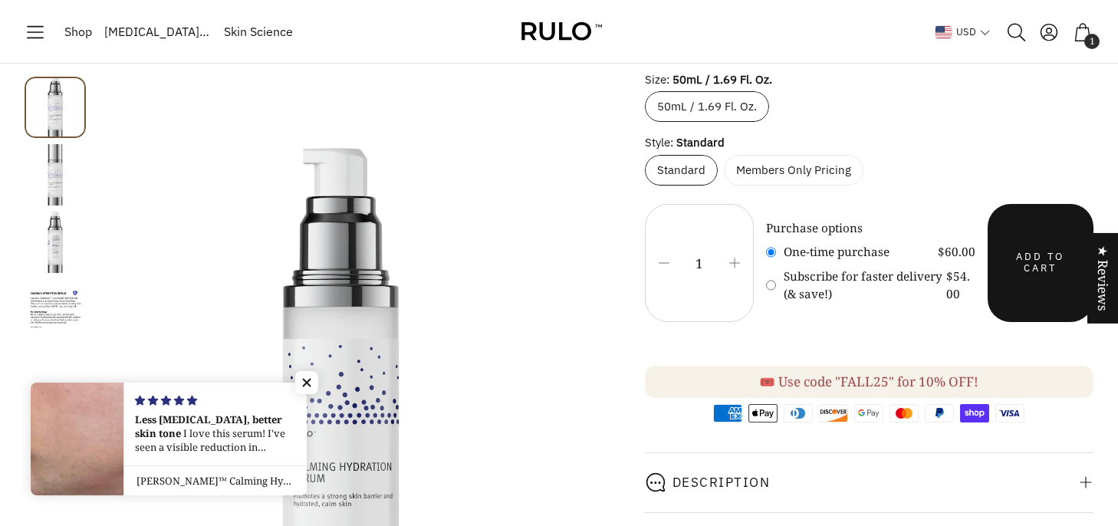
scroll to position [0, 0]
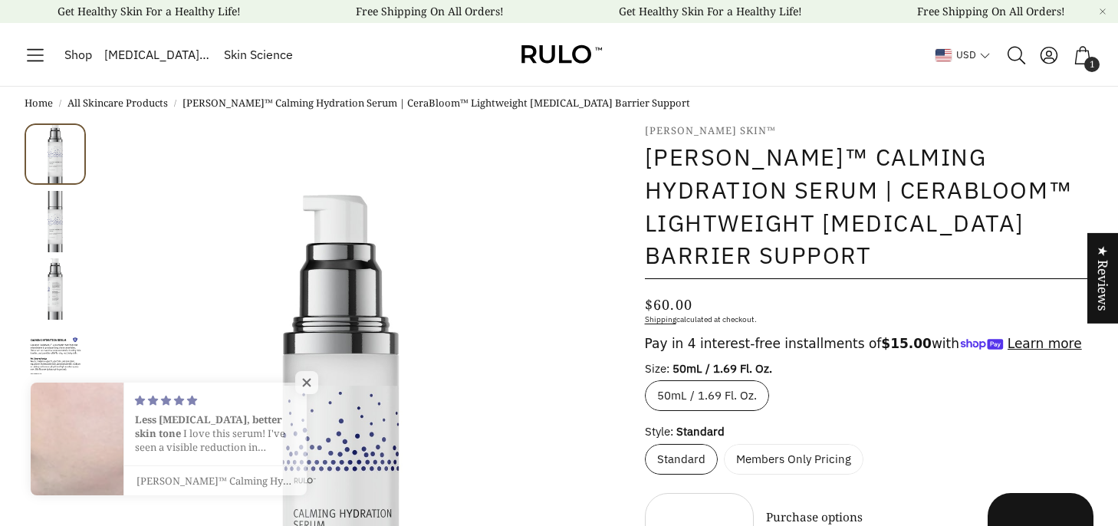
click at [91, 101] on link "All Skincare Products" at bounding box center [118, 103] width 100 height 15
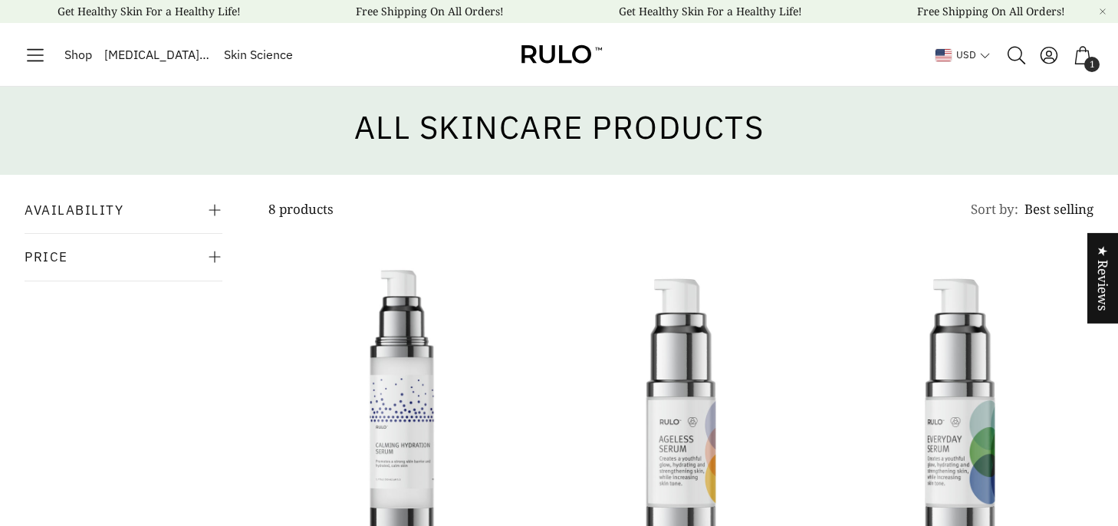
click at [123, 61] on span "[MEDICAL_DATA] Guide" at bounding box center [157, 55] width 107 height 20
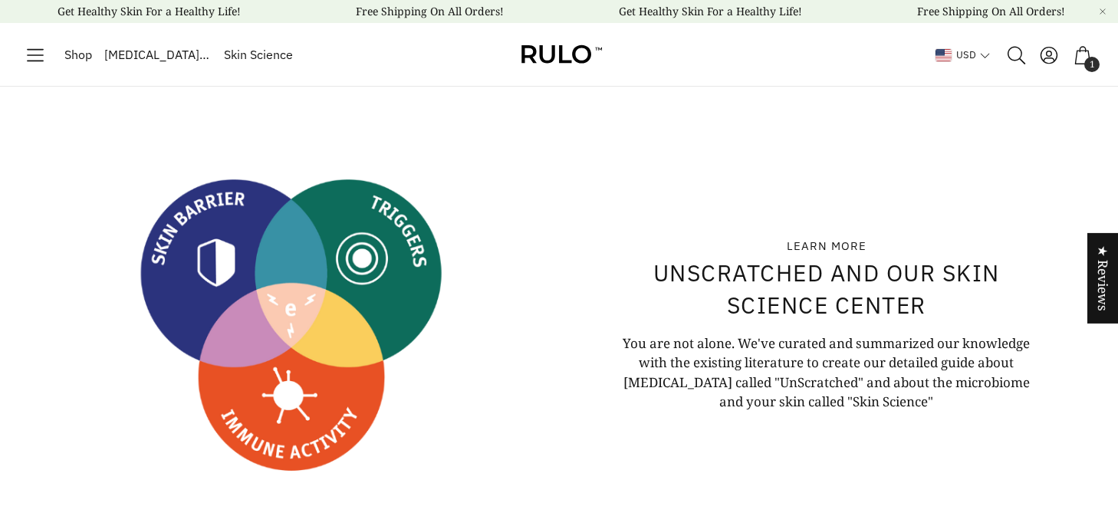
click at [136, 64] on span "[MEDICAL_DATA] Guide" at bounding box center [157, 55] width 107 height 20
click at [38, 58] on icon "Toggle menu" at bounding box center [35, 54] width 21 height 21
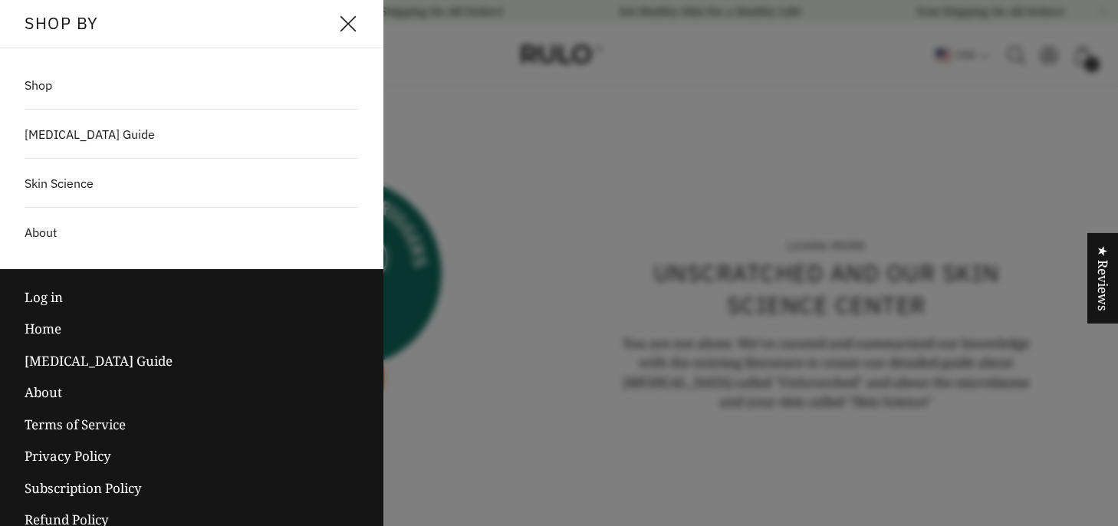
click at [58, 78] on link "Shop" at bounding box center [192, 85] width 384 height 31
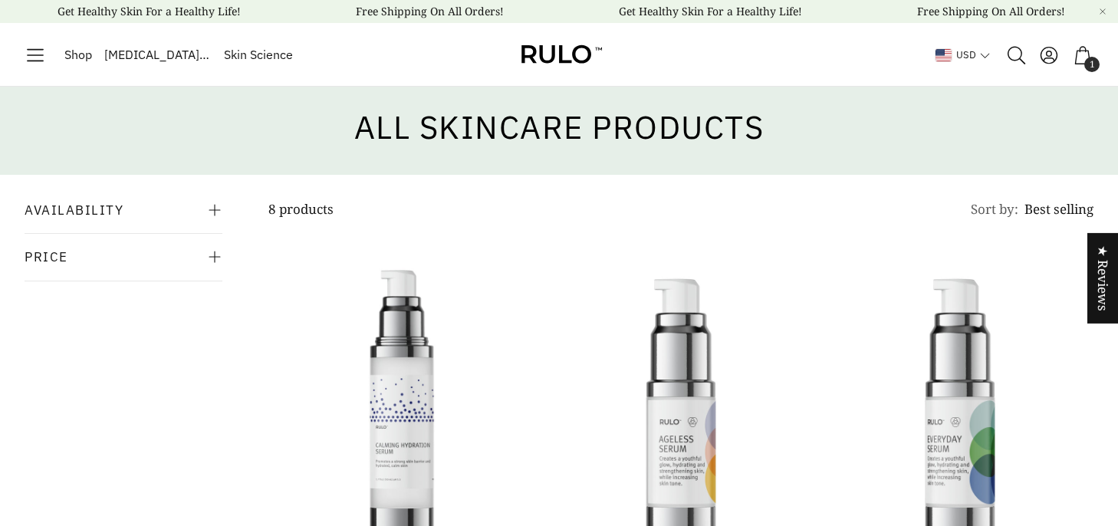
click at [545, 55] on img at bounding box center [559, 54] width 92 height 35
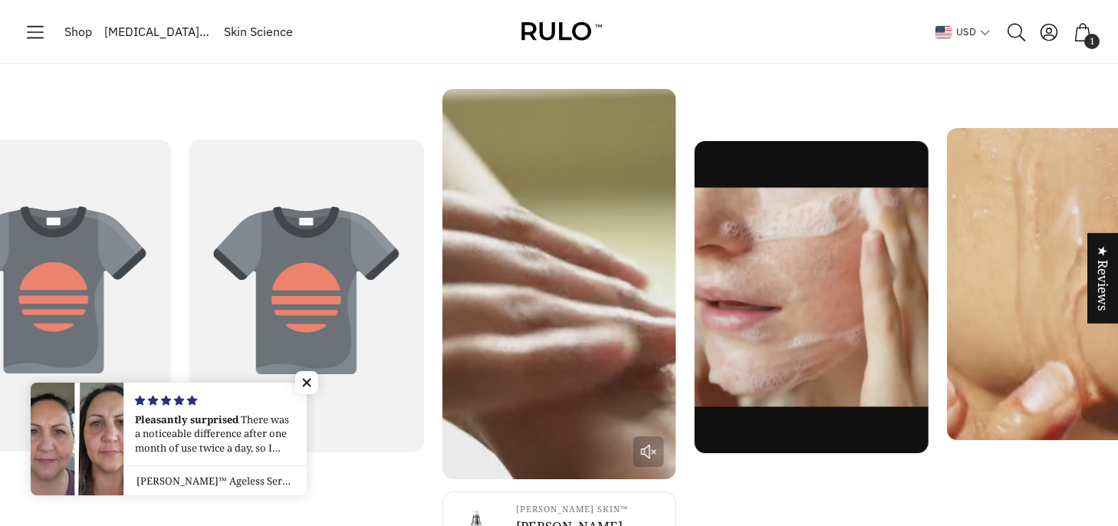
scroll to position [6310, 0]
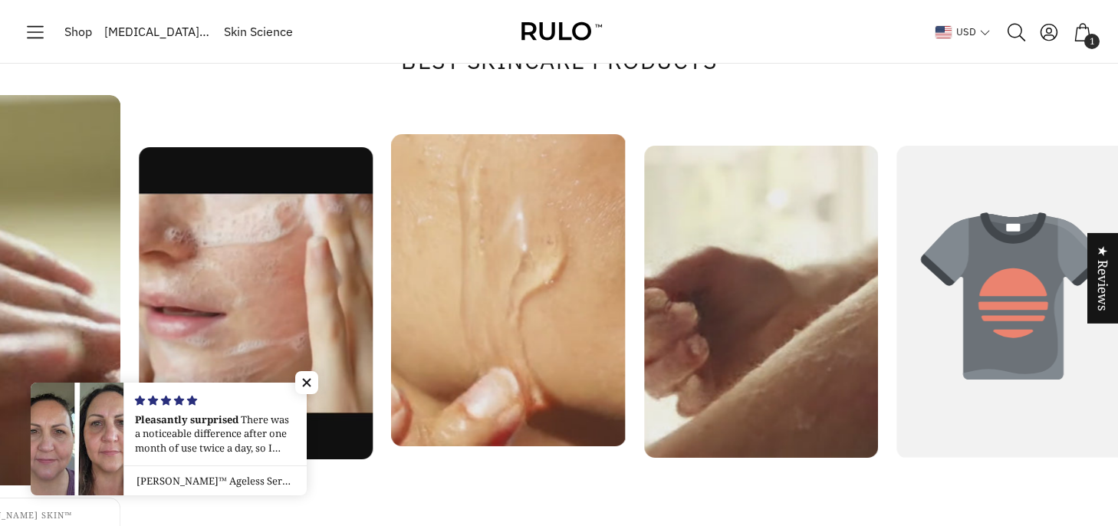
drag, startPoint x: 1098, startPoint y: 170, endPoint x: 494, endPoint y: 213, distance: 605.2
click at [494, 213] on video "3 / 7" at bounding box center [509, 290] width 234 height 312
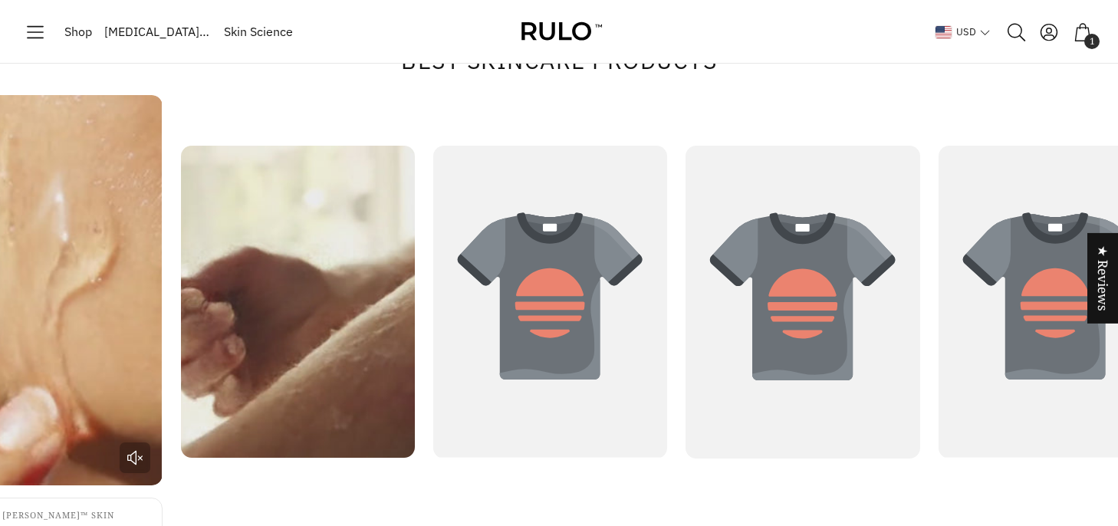
drag, startPoint x: 853, startPoint y: 229, endPoint x: 334, endPoint y: 222, distance: 518.6
click at [334, 222] on video "4 / 7" at bounding box center [298, 302] width 234 height 312
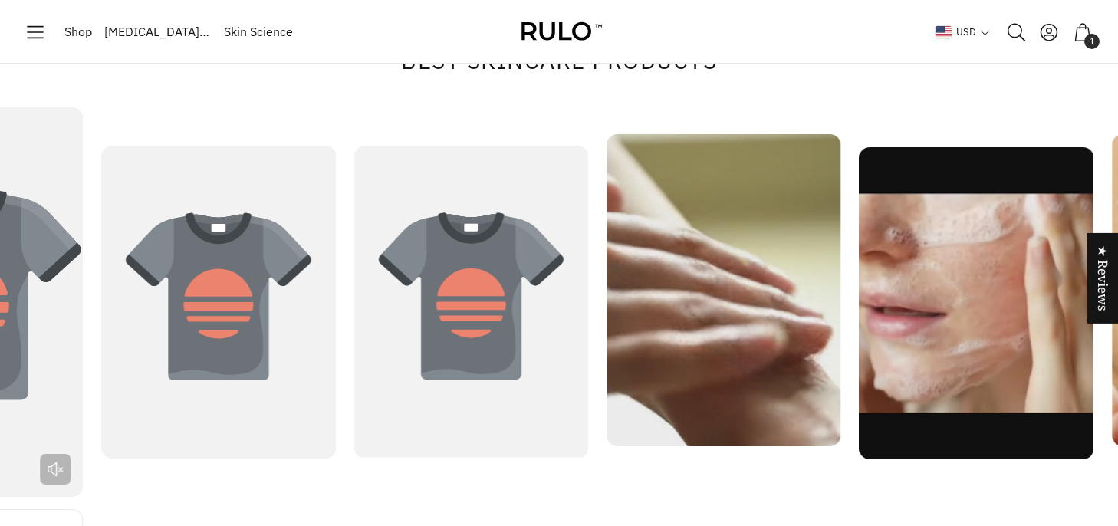
click at [156, 225] on icon "6 / 7" at bounding box center [218, 302] width 312 height 312
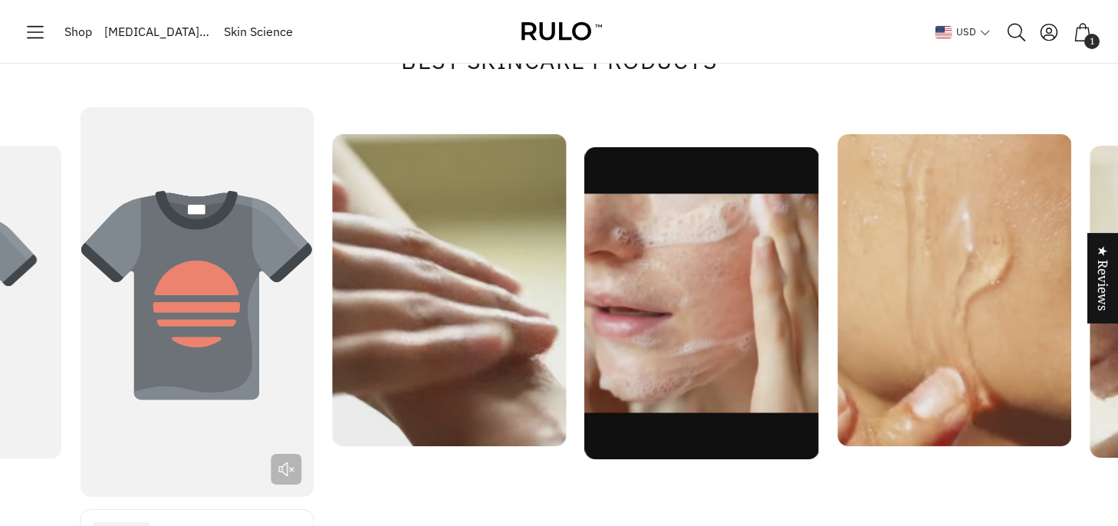
click at [200, 261] on icon "7 / 7" at bounding box center [196, 304] width 87 height 87
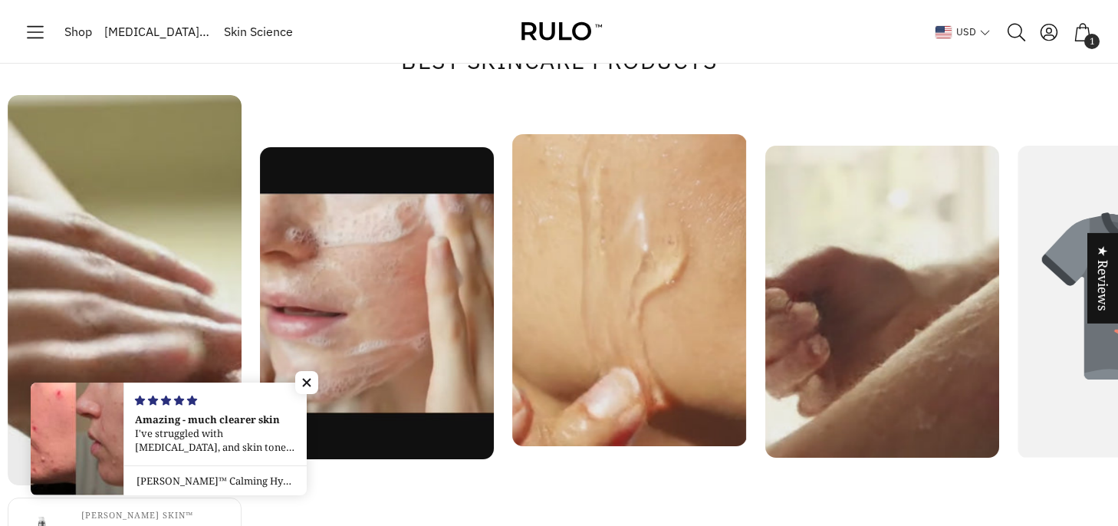
drag, startPoint x: 548, startPoint y: 183, endPoint x: 102, endPoint y: 185, distance: 445.7
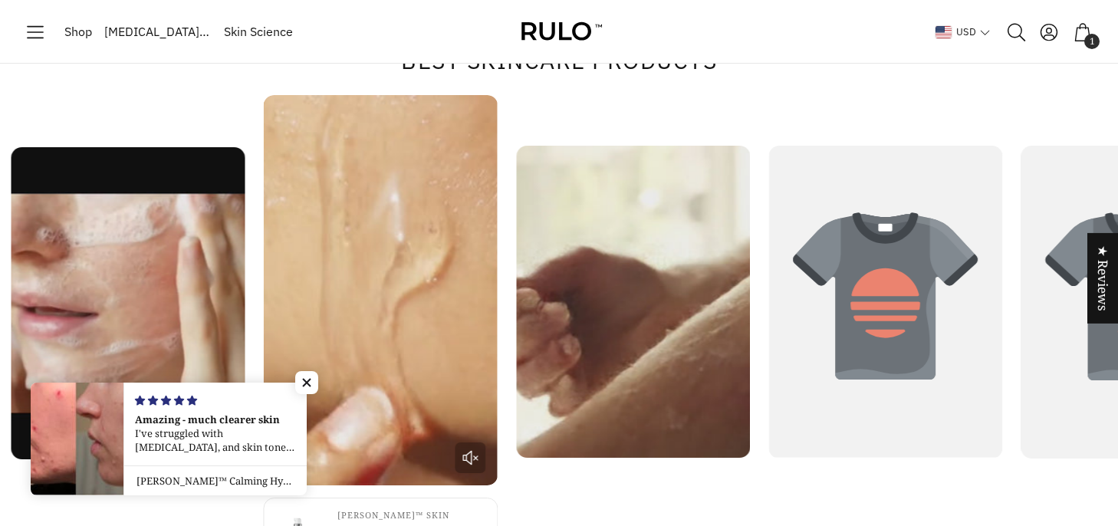
drag, startPoint x: 669, startPoint y: 160, endPoint x: 146, endPoint y: 135, distance: 523.7
click at [264, 136] on video "3 / 7" at bounding box center [381, 290] width 234 height 390
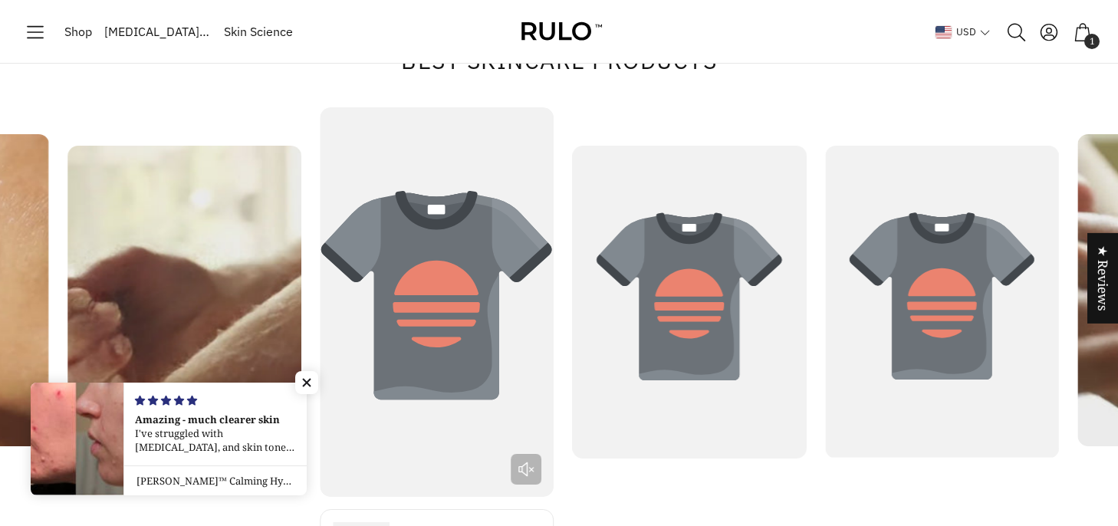
click at [321, 193] on icon "5 / 7" at bounding box center [436, 296] width 231 height 207
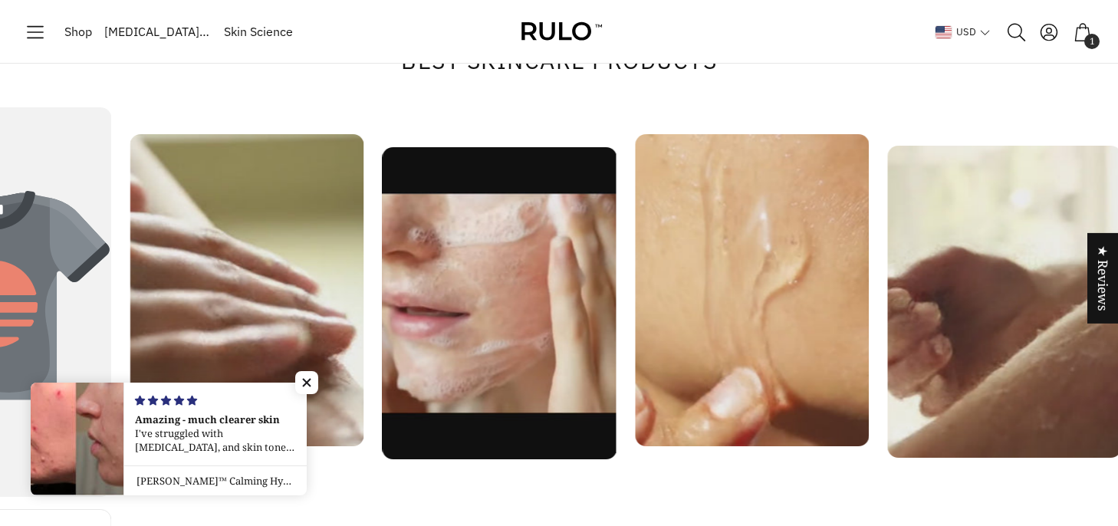
drag, startPoint x: 769, startPoint y: 177, endPoint x: 193, endPoint y: 175, distance: 575.3
click at [193, 175] on video "1 / 7" at bounding box center [247, 290] width 234 height 312
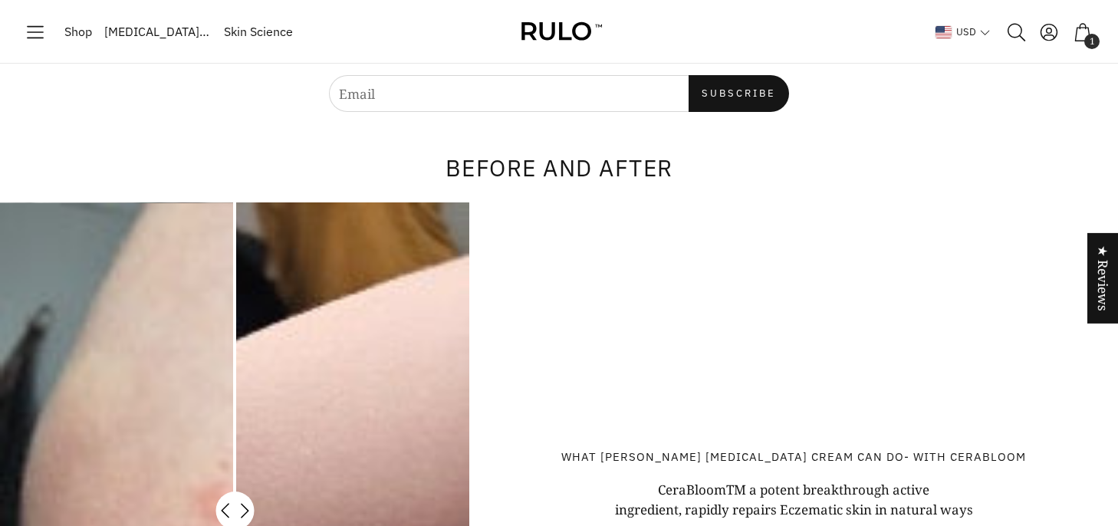
scroll to position [10811, 0]
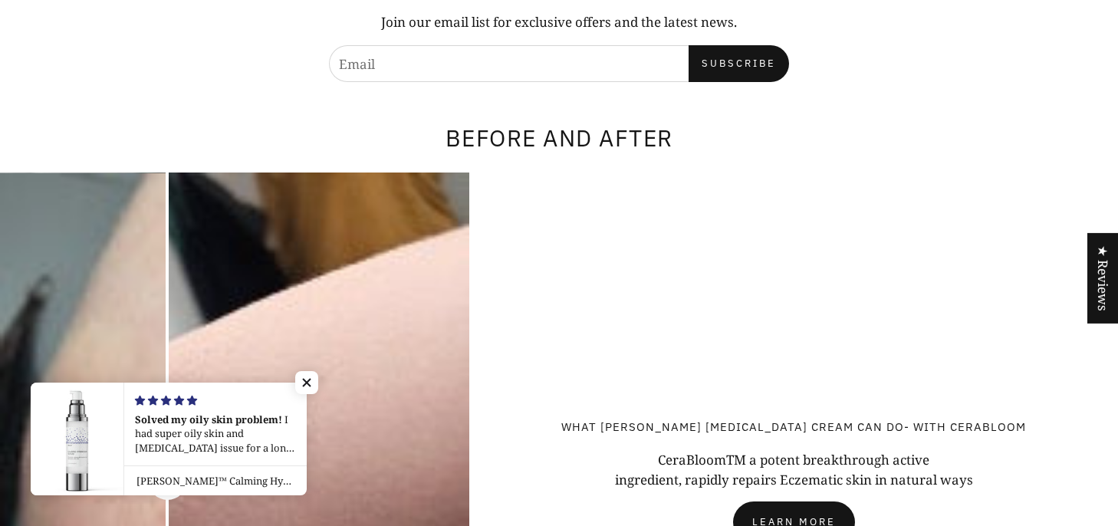
drag, startPoint x: 241, startPoint y: 334, endPoint x: 147, endPoint y: 259, distance: 120.2
click at [147, 259] on div "Before" at bounding box center [234, 481] width 469 height 616
